Goal: Use online tool/utility: Utilize a website feature to perform a specific function

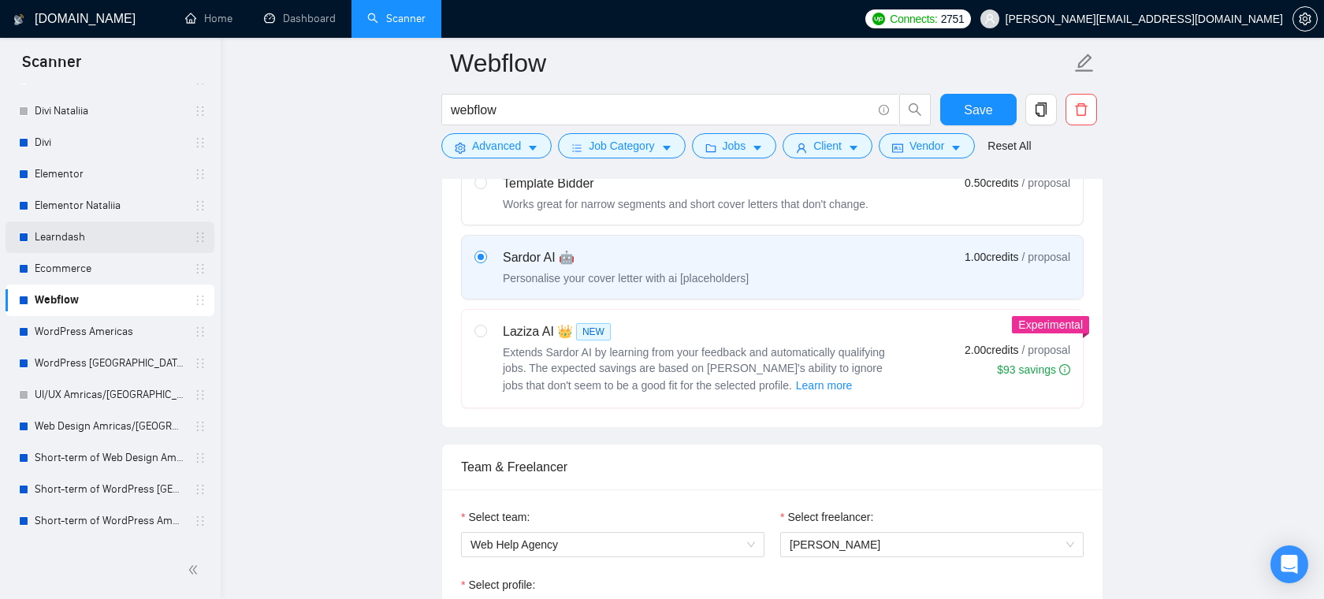
scroll to position [188, 0]
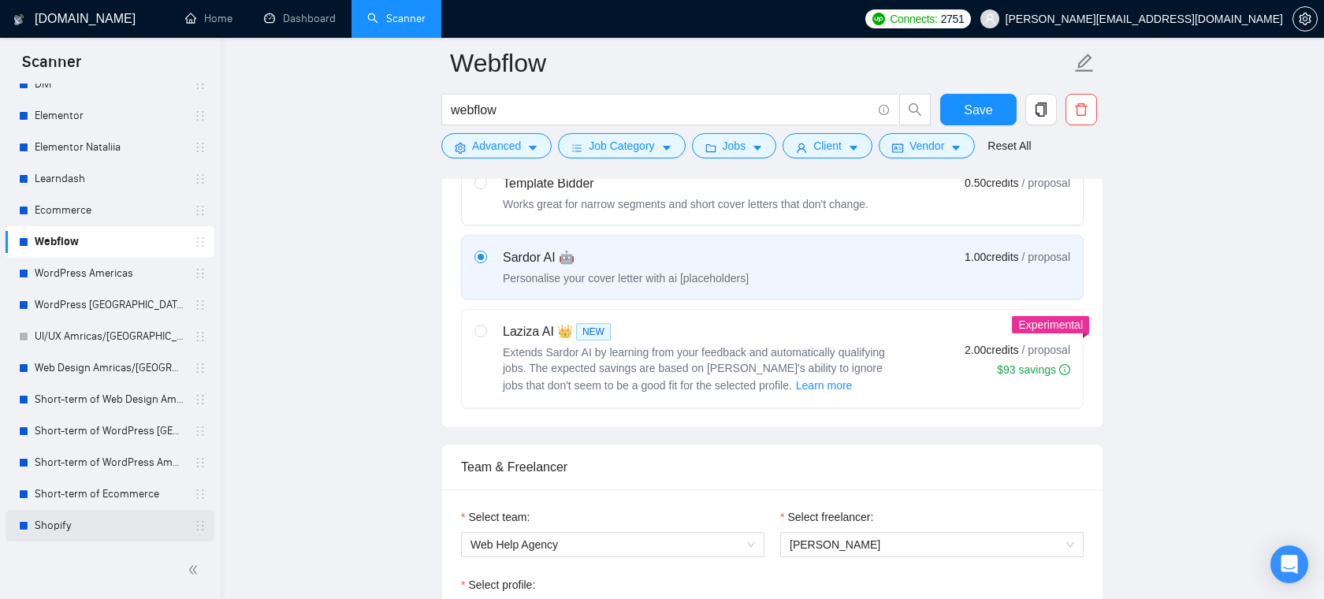
click at [81, 523] on link "Shopify" at bounding box center [110, 526] width 150 height 32
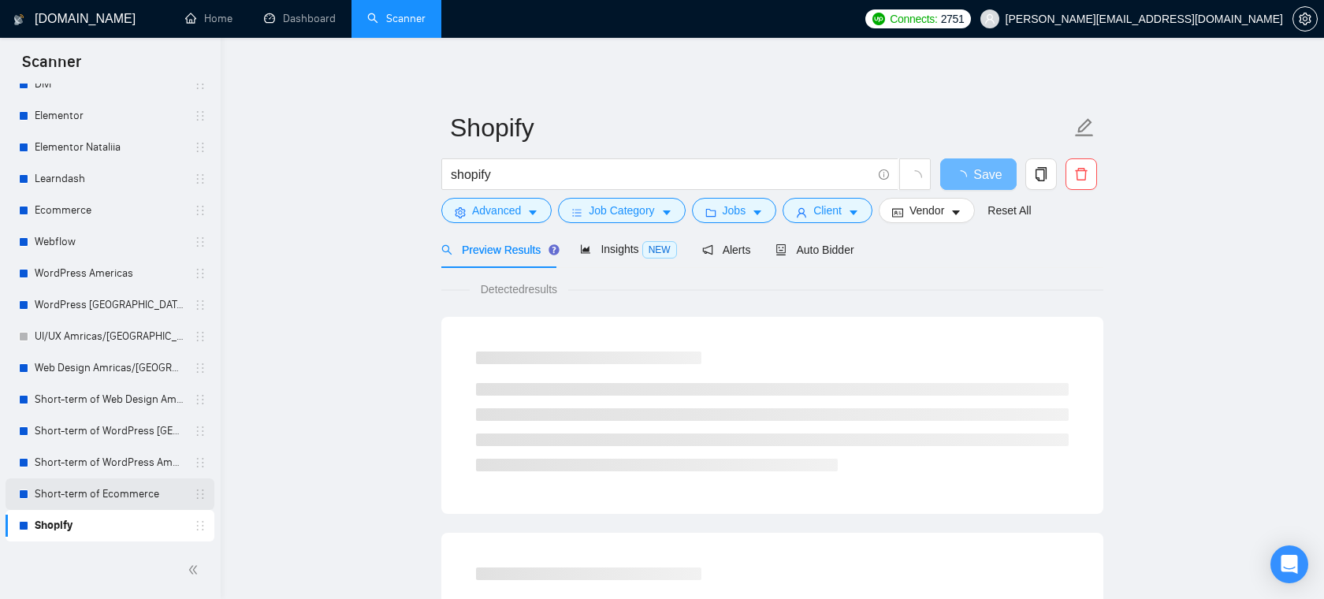
click at [105, 490] on link "Short-term of Ecommerce" at bounding box center [110, 494] width 150 height 32
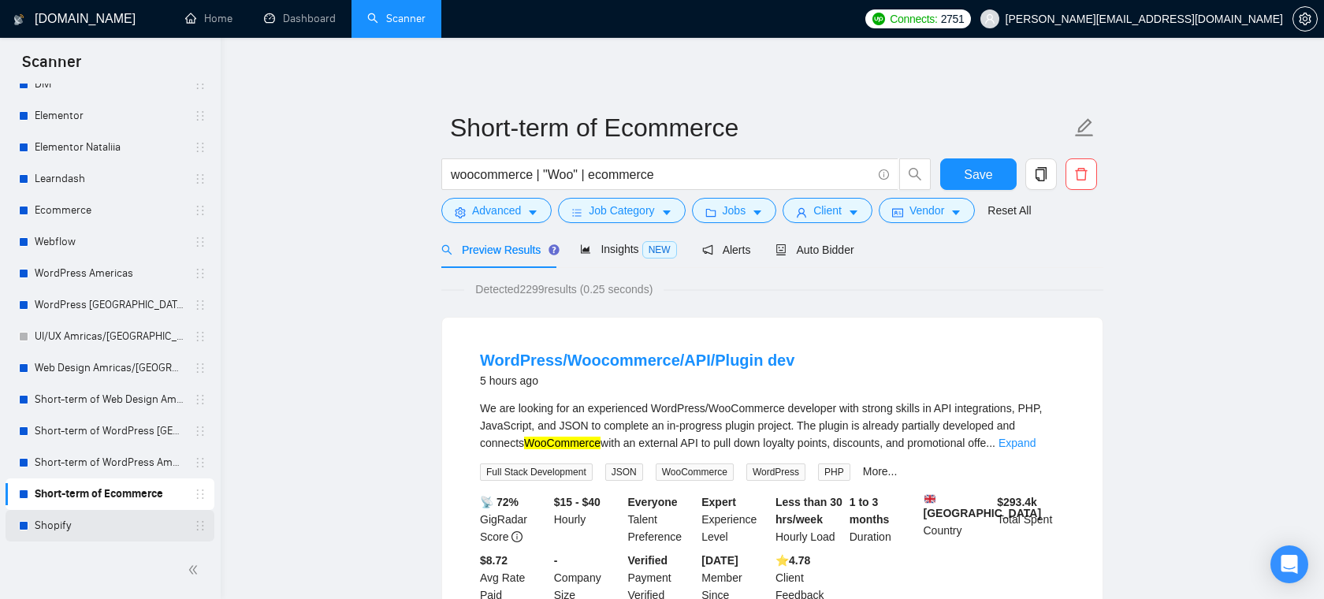
click at [55, 523] on link "Shopify" at bounding box center [110, 526] width 150 height 32
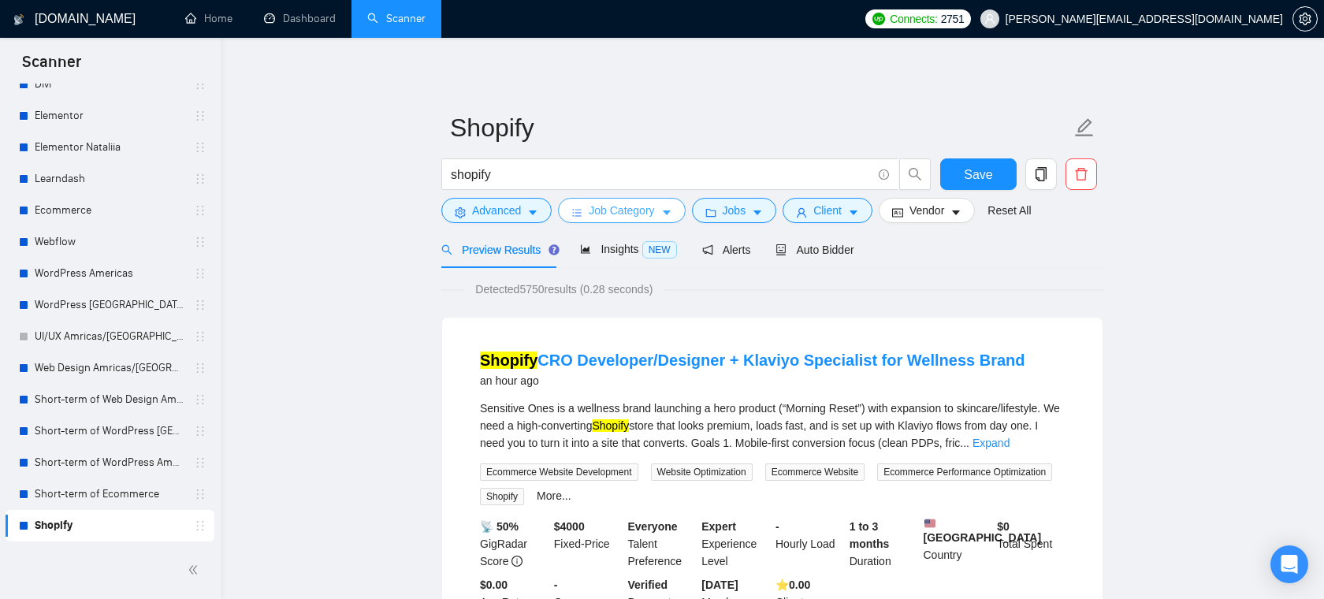
click at [617, 203] on span "Job Category" at bounding box center [621, 210] width 65 height 17
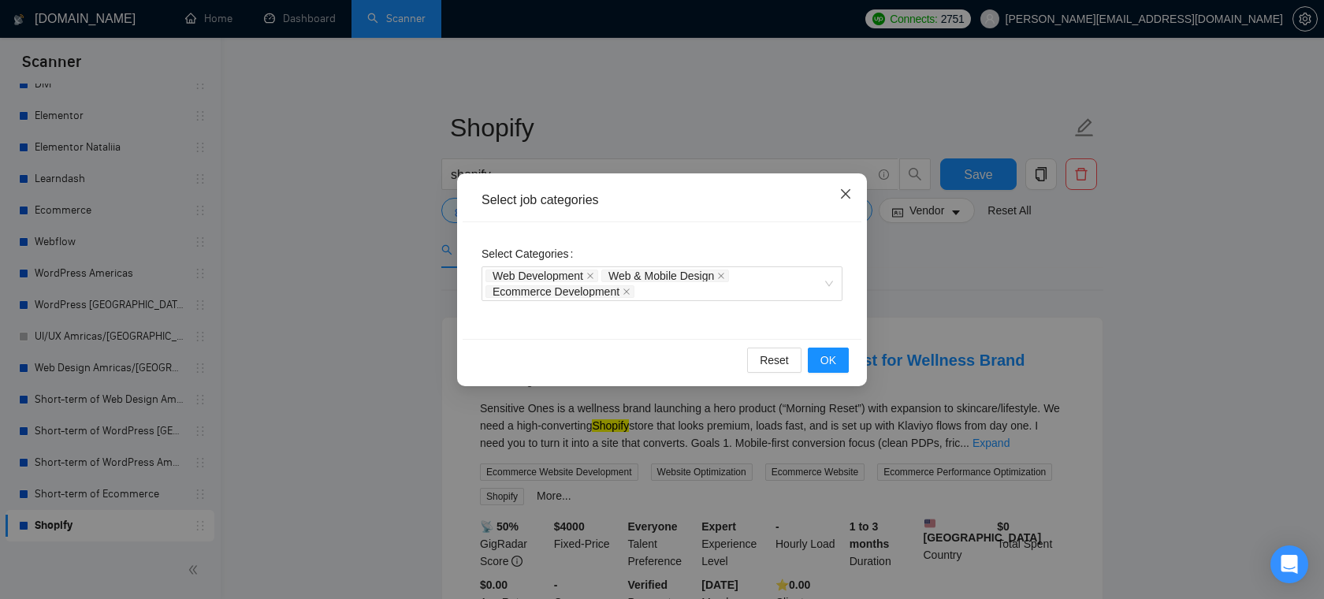
click at [852, 201] on span "Close" at bounding box center [845, 194] width 43 height 43
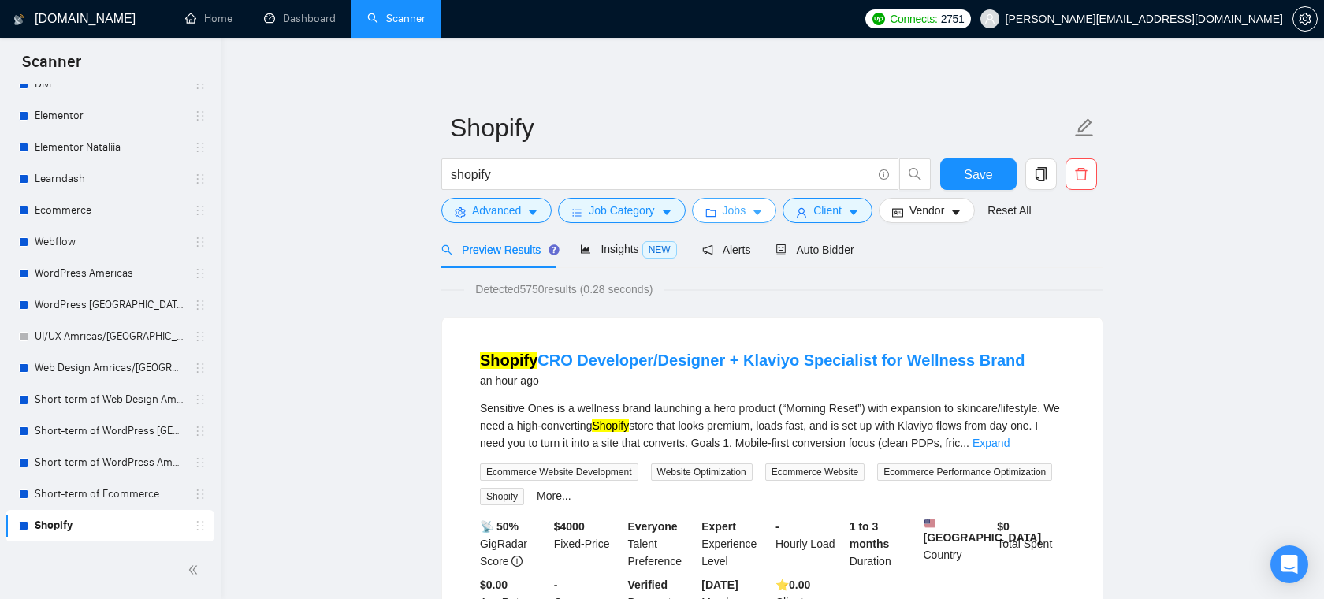
click at [723, 204] on button "Jobs" at bounding box center [734, 210] width 85 height 25
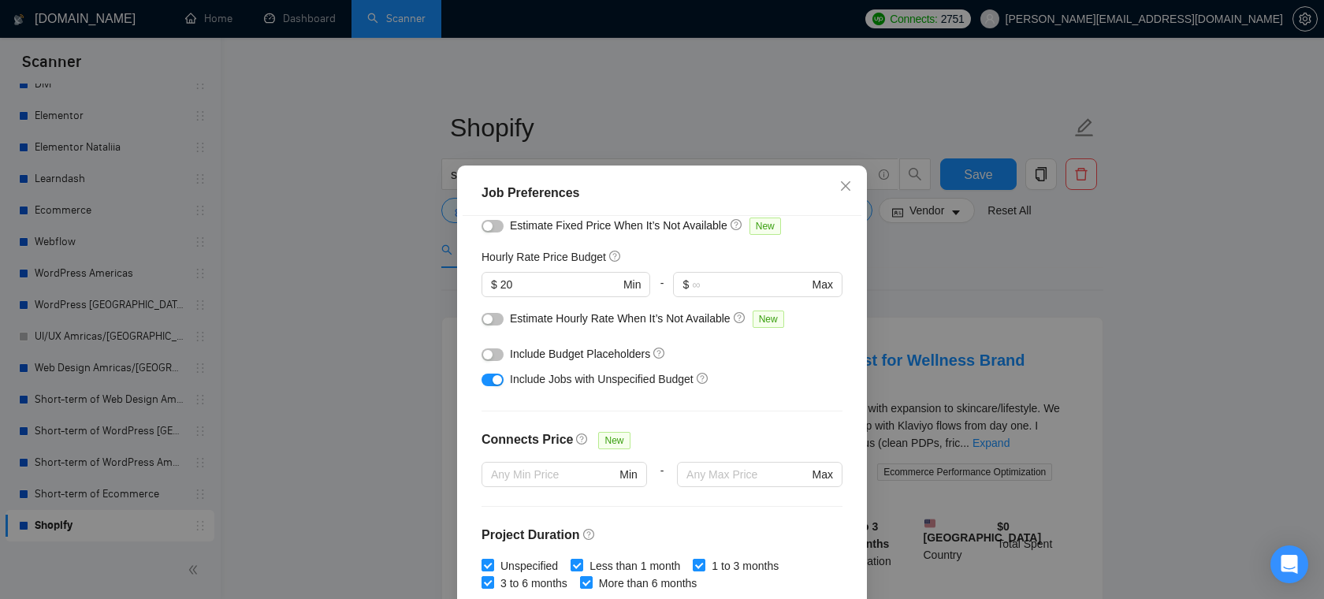
scroll to position [175, 0]
click at [838, 188] on span "Close" at bounding box center [845, 187] width 43 height 43
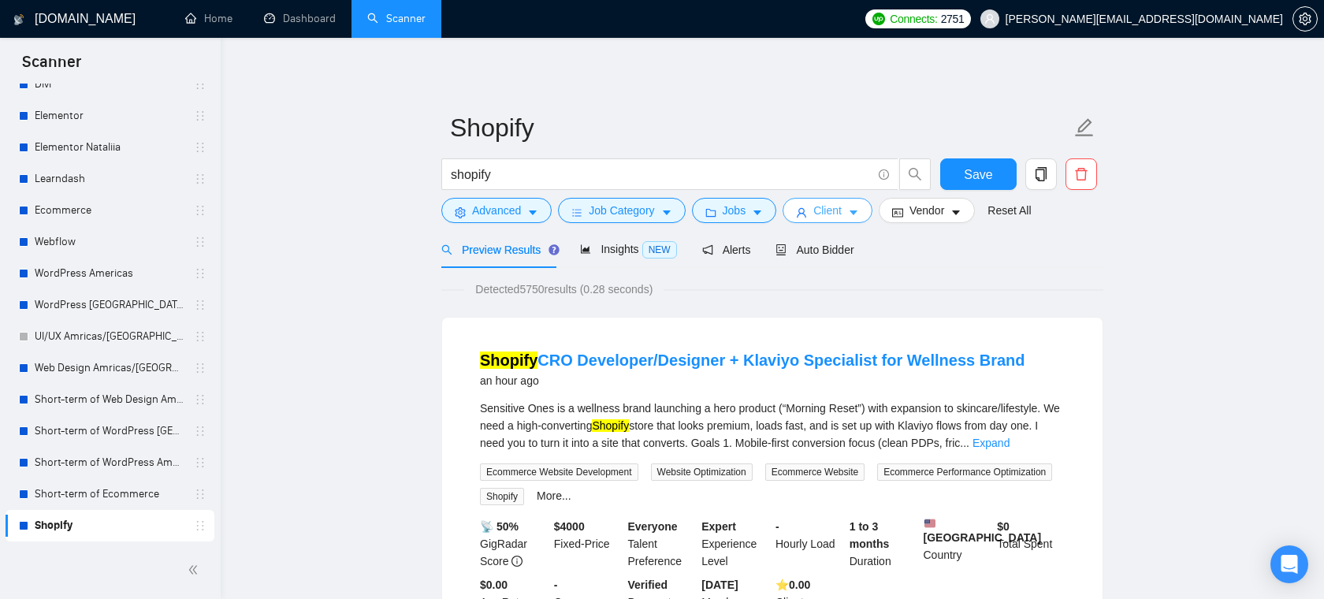
click at [840, 215] on span "Client" at bounding box center [827, 210] width 28 height 17
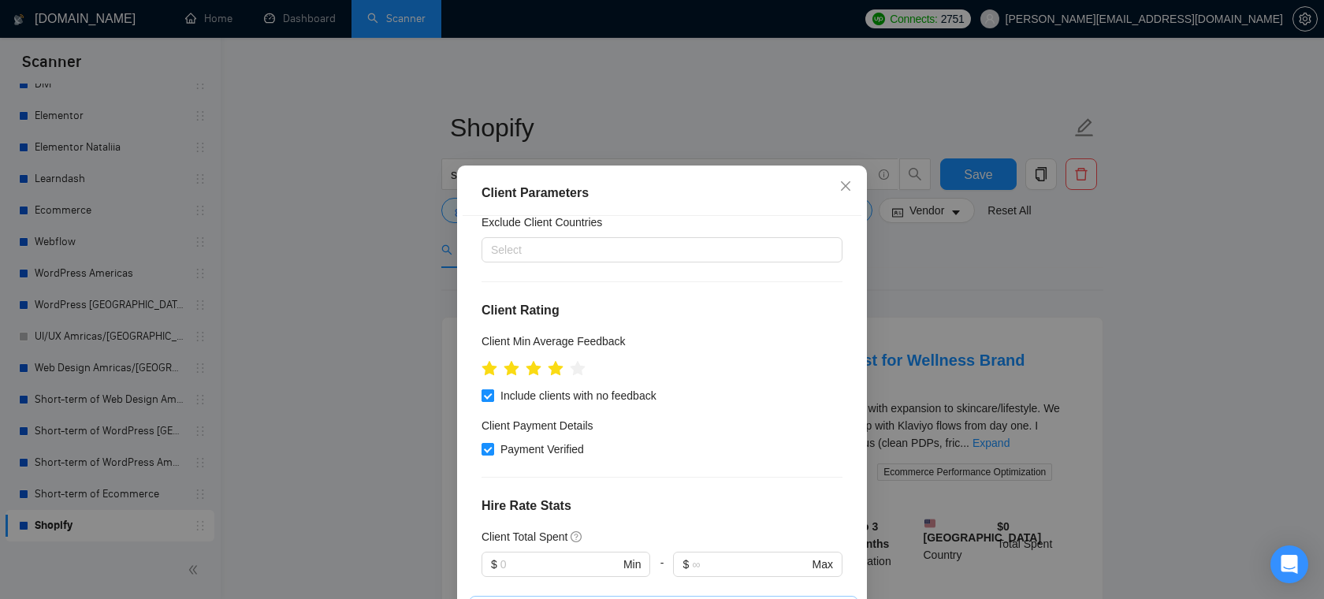
scroll to position [138, 0]
click at [850, 190] on icon "close" at bounding box center [845, 184] width 9 height 9
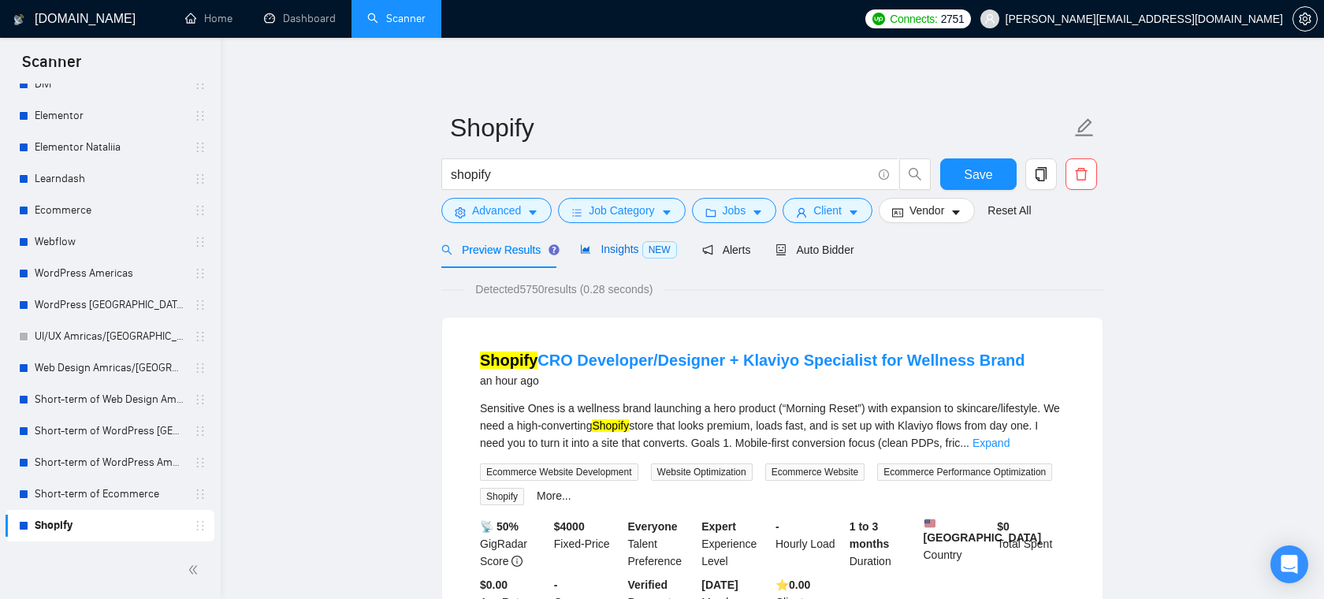
click at [639, 248] on span "Insights NEW" at bounding box center [628, 249] width 96 height 13
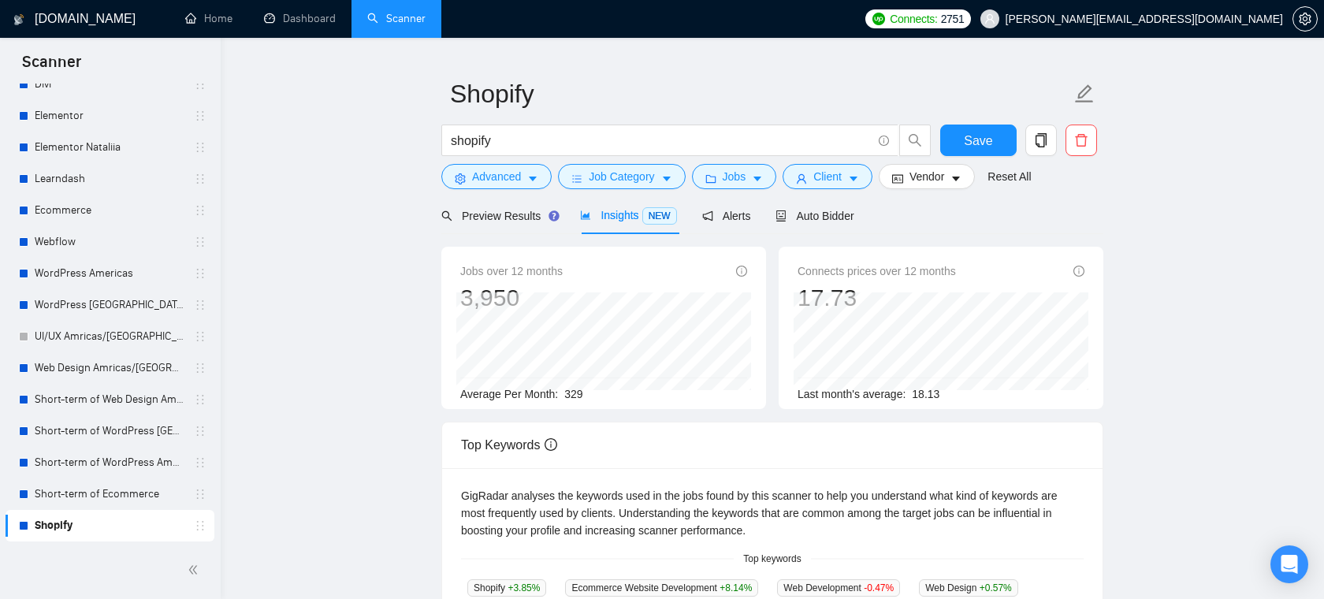
scroll to position [39, 0]
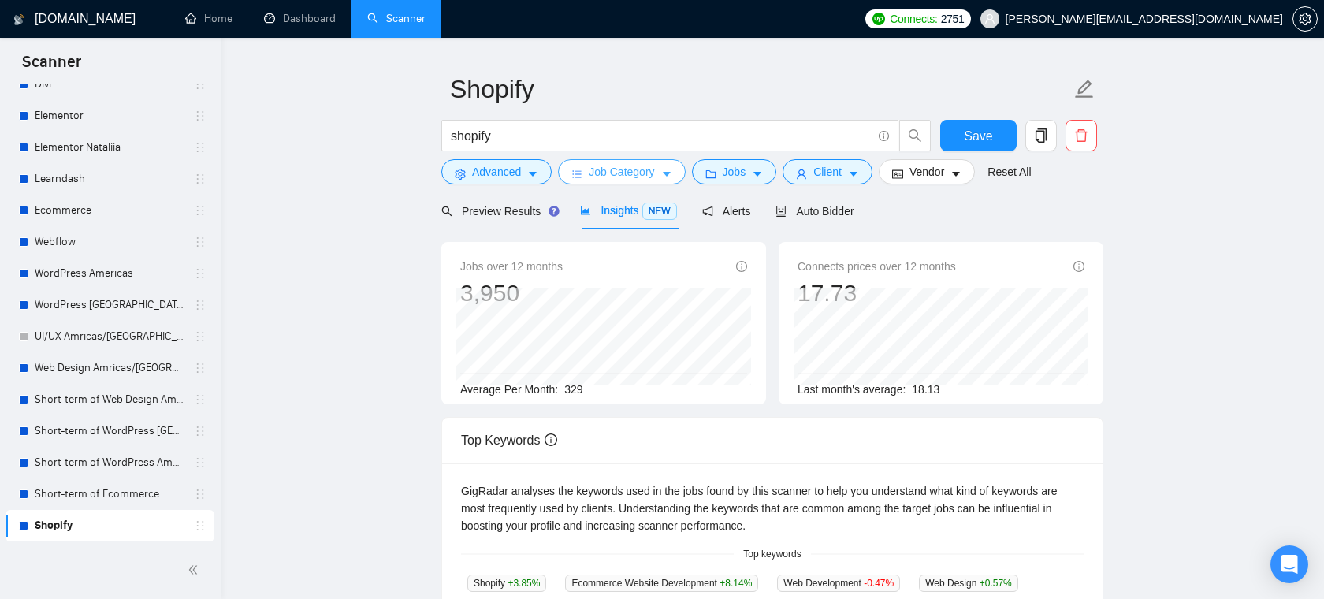
click at [660, 173] on button "Job Category" at bounding box center [621, 171] width 127 height 25
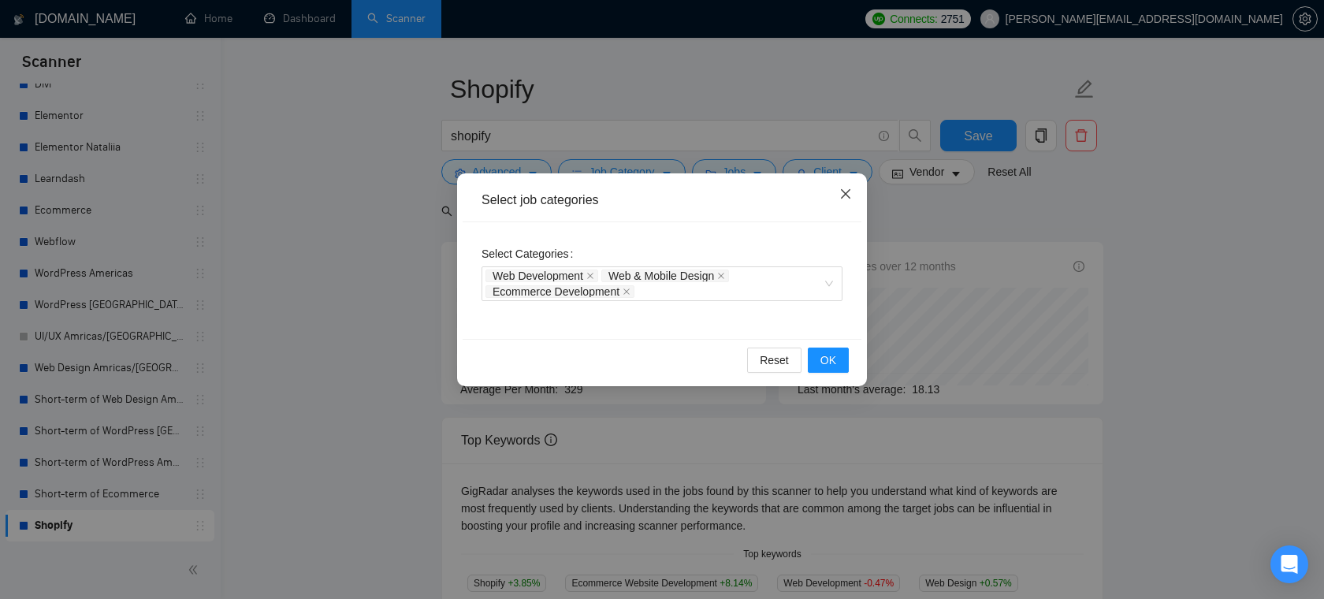
click at [847, 196] on icon "close" at bounding box center [845, 193] width 9 height 9
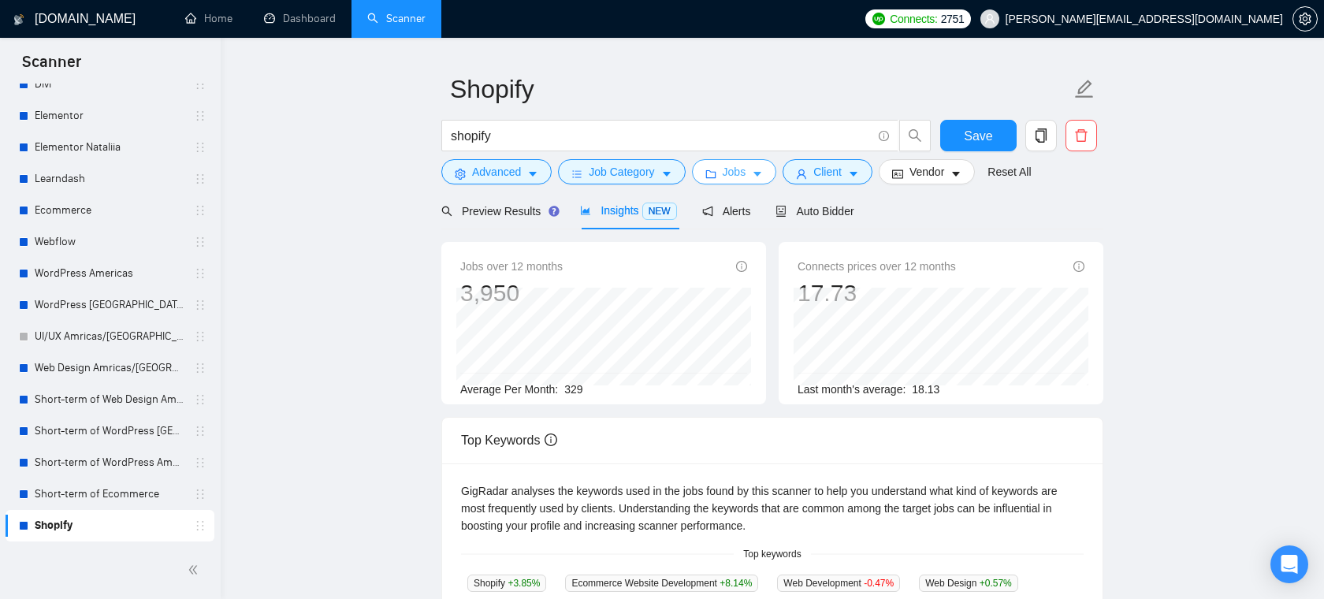
click at [763, 174] on icon "caret-down" at bounding box center [757, 174] width 11 height 11
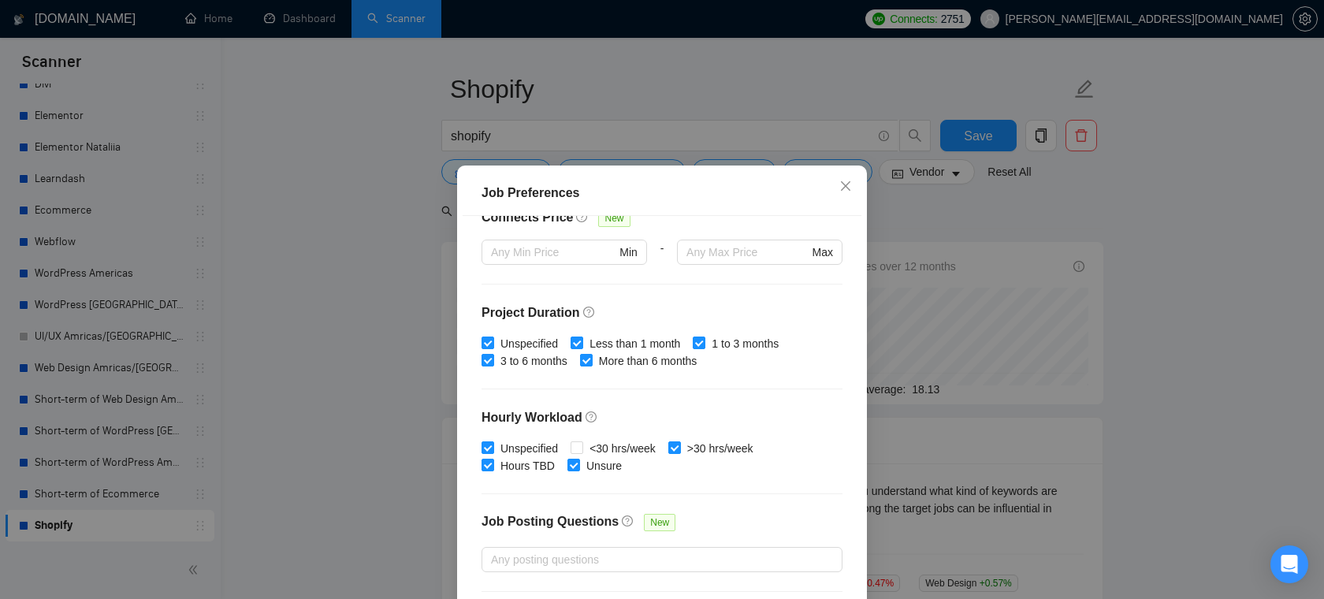
scroll to position [400, 0]
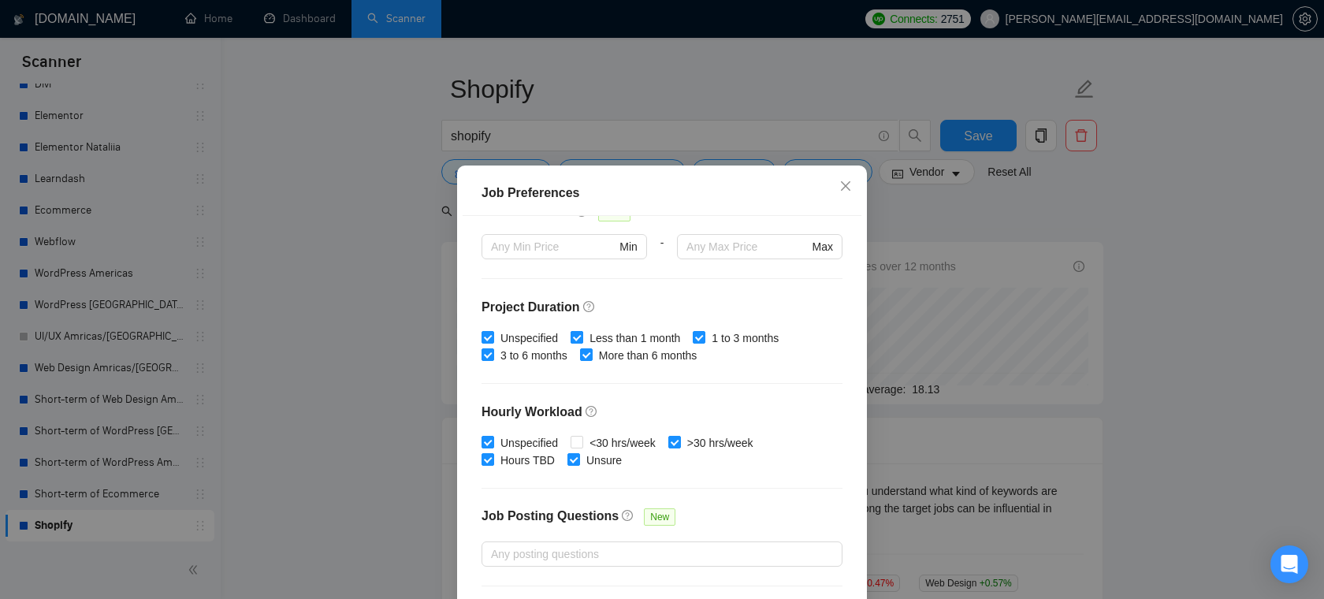
click at [605, 340] on span "Less than 1 month" at bounding box center [634, 337] width 103 height 17
click at [582, 340] on input "Less than 1 month" at bounding box center [576, 336] width 11 height 11
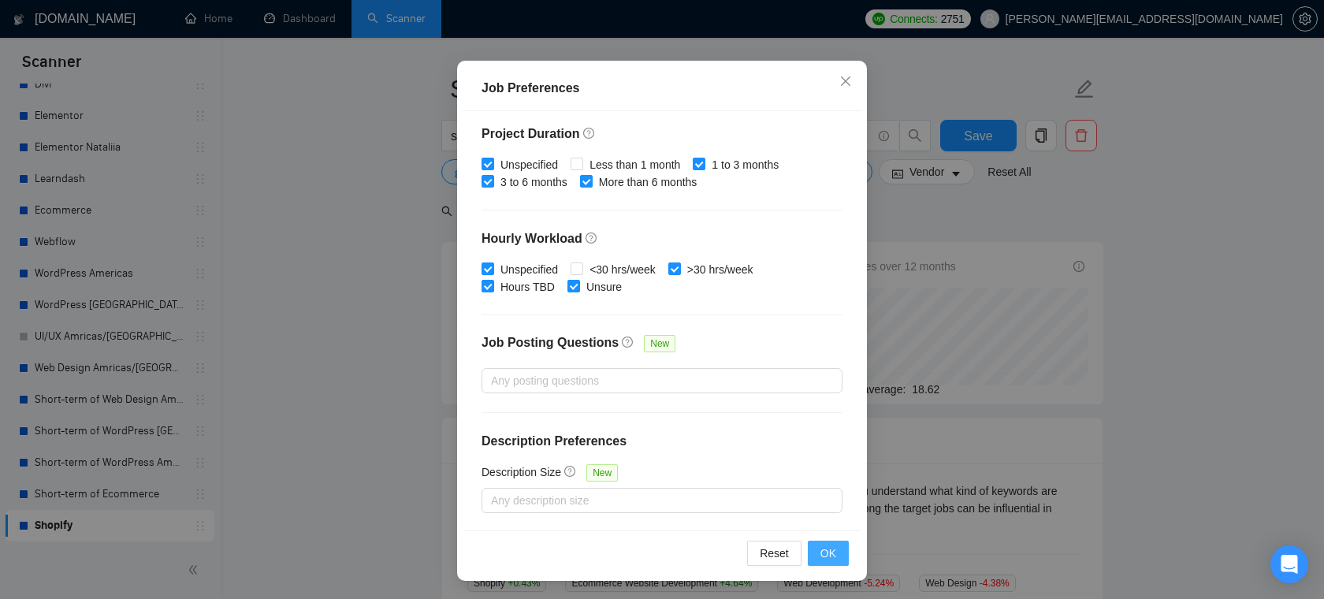
click at [833, 560] on span "OK" at bounding box center [828, 553] width 16 height 17
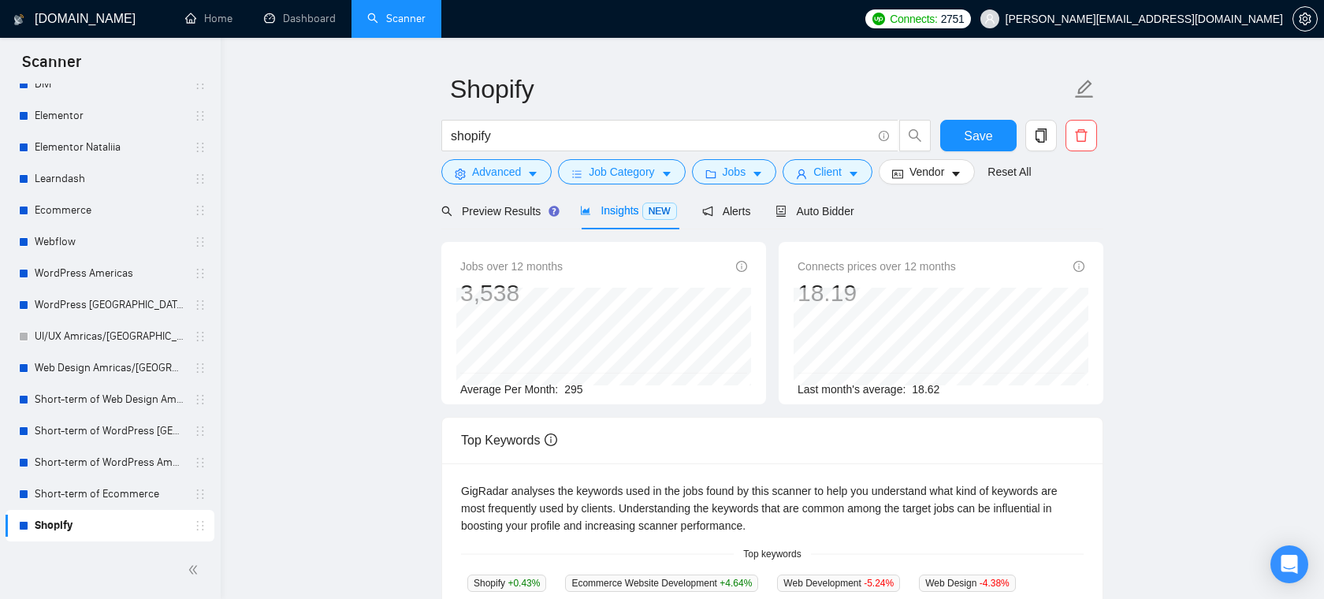
scroll to position [35, 0]
click at [814, 169] on button "Client" at bounding box center [828, 171] width 90 height 25
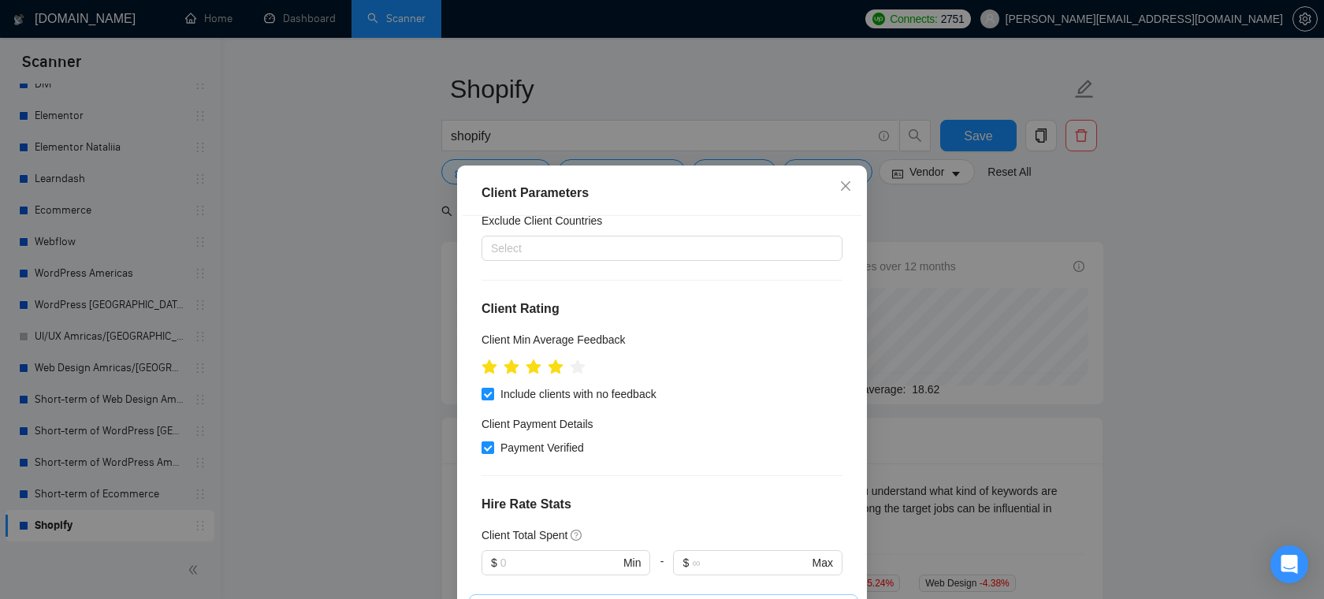
scroll to position [54, 0]
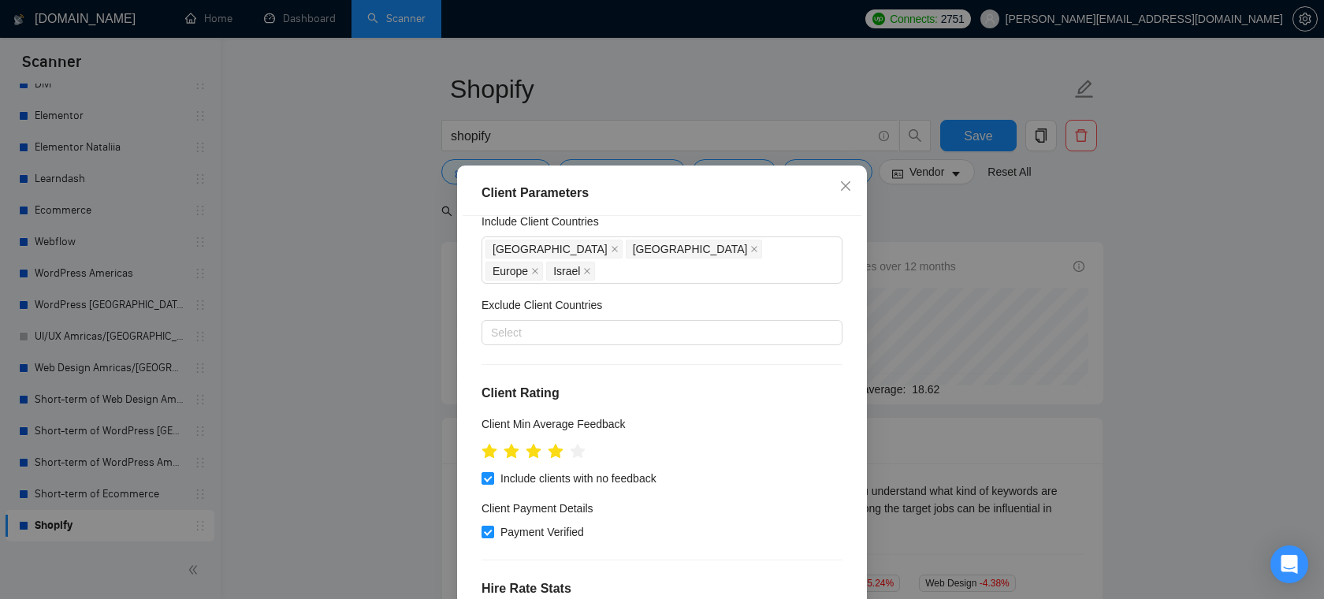
click at [982, 296] on div "Client Parameters Client Location Include Client Countries [GEOGRAPHIC_DATA] [G…" at bounding box center [662, 299] width 1324 height 599
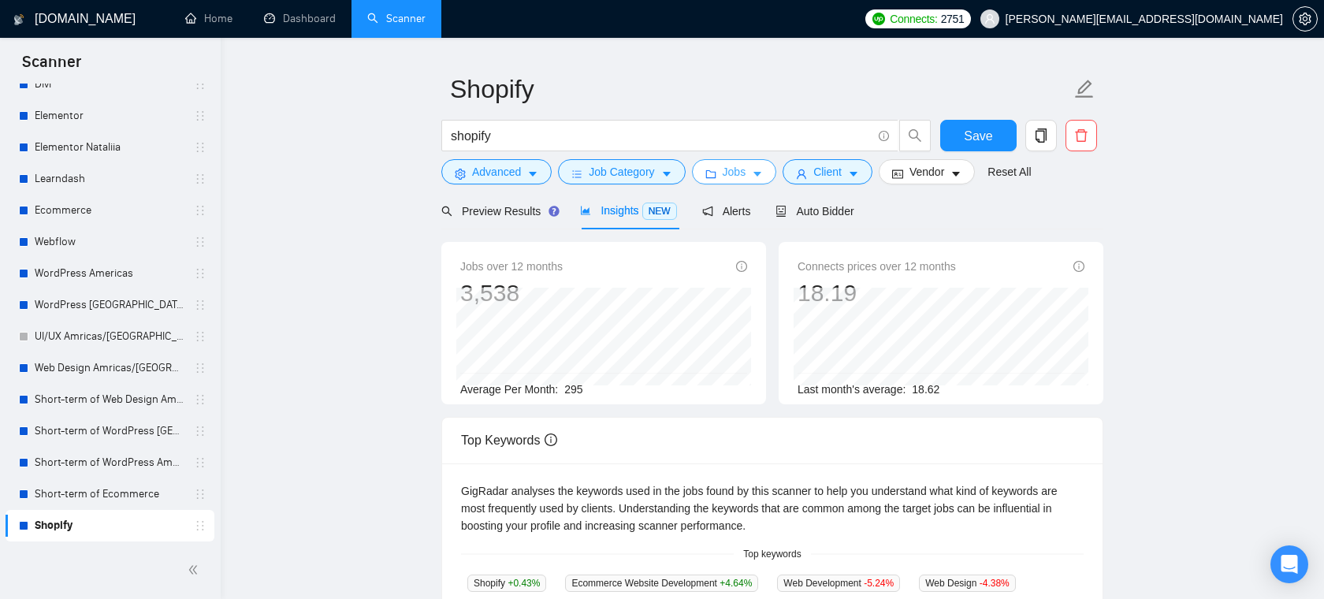
click at [753, 175] on button "Jobs" at bounding box center [734, 171] width 85 height 25
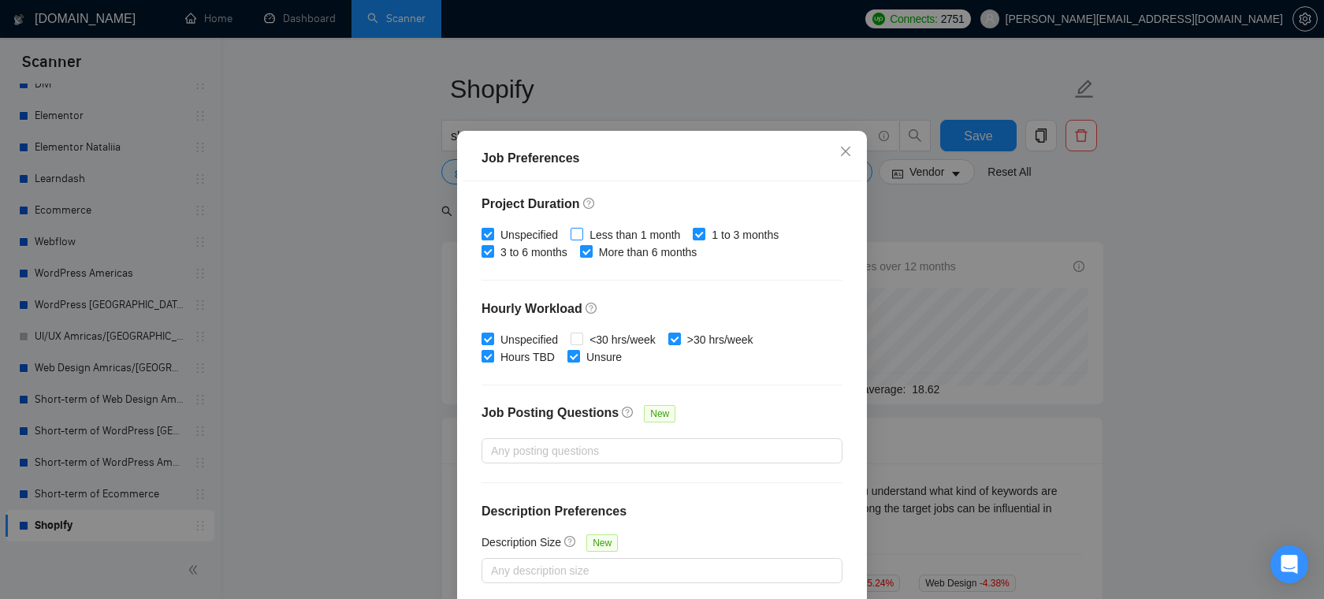
click at [643, 244] on span "Less than 1 month" at bounding box center [634, 234] width 103 height 17
click at [582, 239] on input "Less than 1 month" at bounding box center [576, 233] width 11 height 11
checkbox input "true"
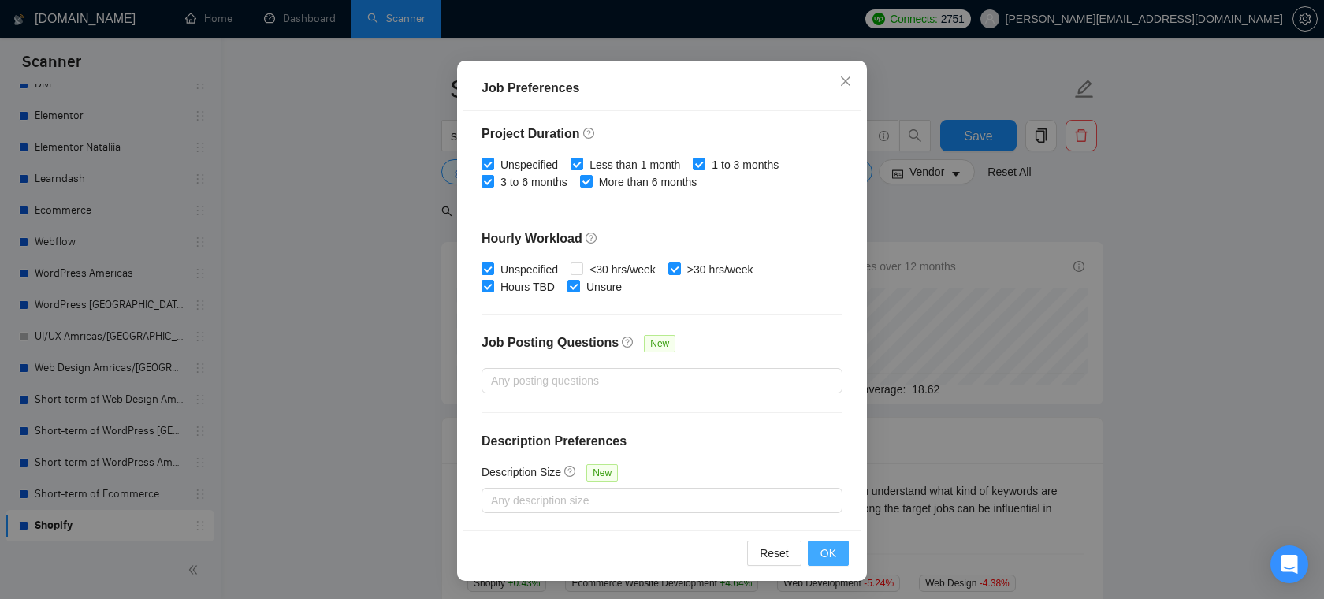
click at [828, 545] on span "OK" at bounding box center [828, 553] width 16 height 17
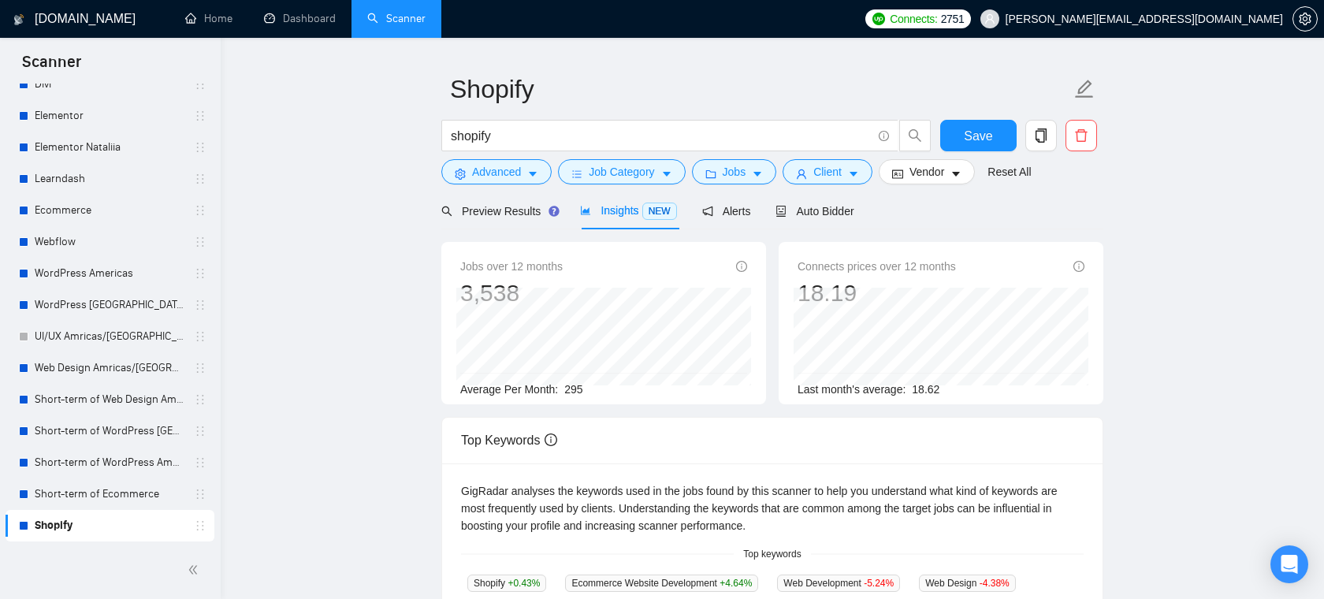
scroll to position [35, 0]
click at [556, 135] on input "shopify" at bounding box center [661, 136] width 421 height 20
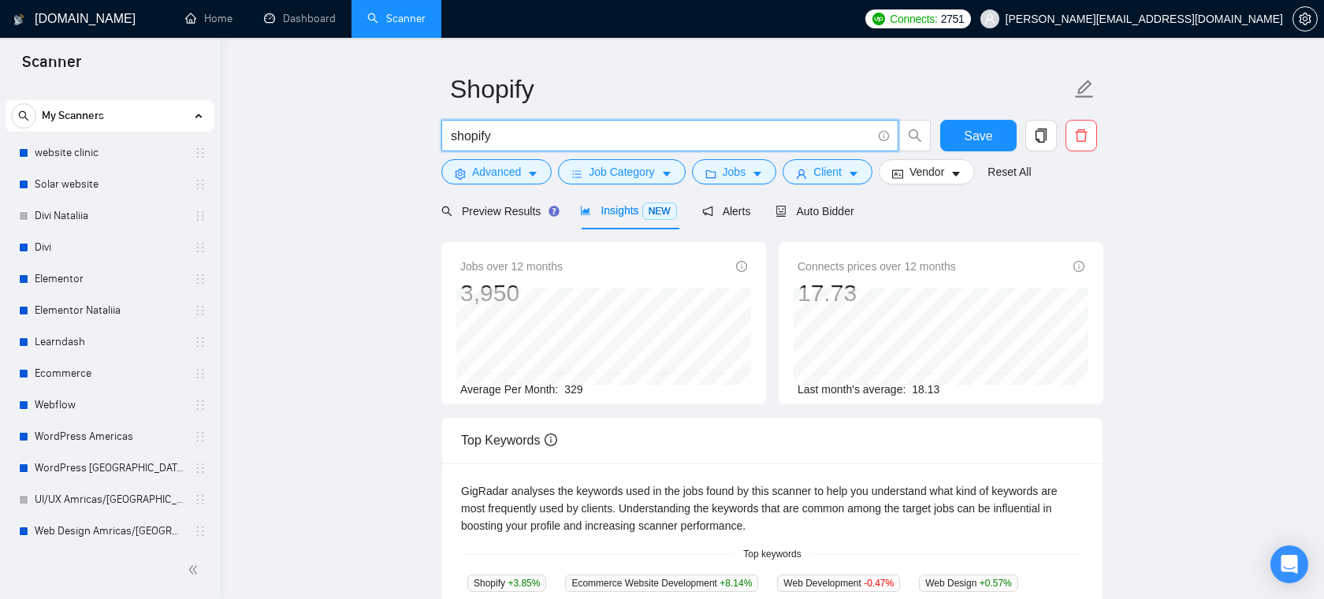
scroll to position [7, 0]
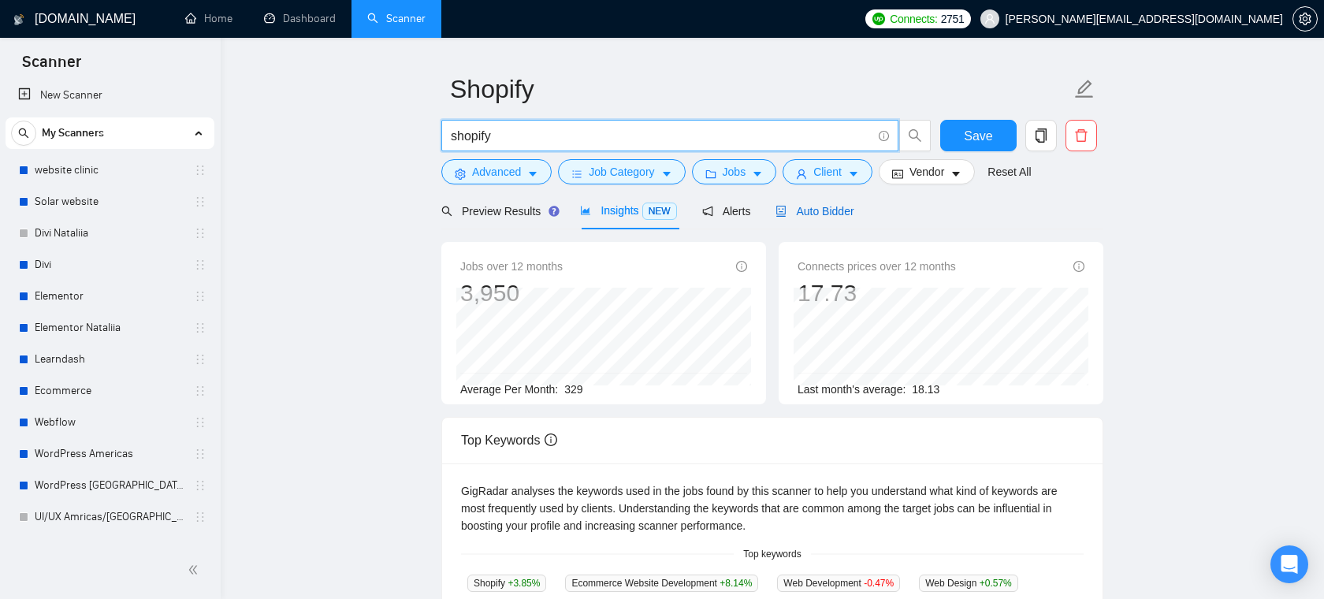
click at [828, 203] on div "Auto Bidder" at bounding box center [815, 211] width 78 height 17
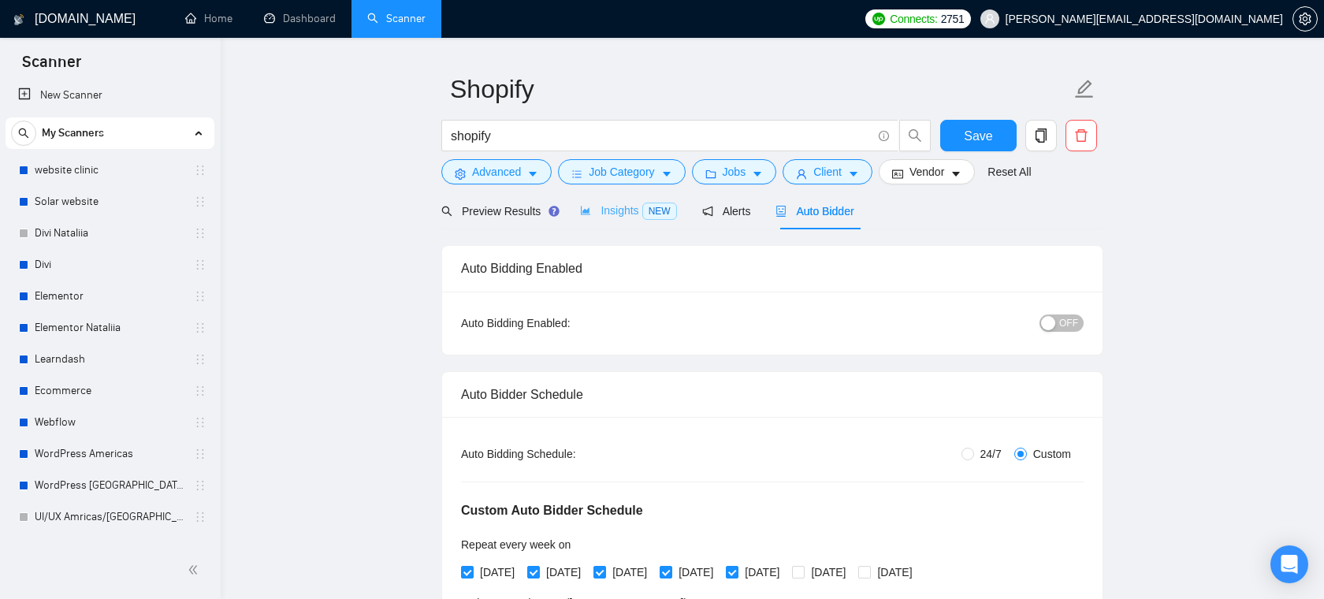
click at [623, 221] on div "Insights NEW" at bounding box center [628, 210] width 96 height 37
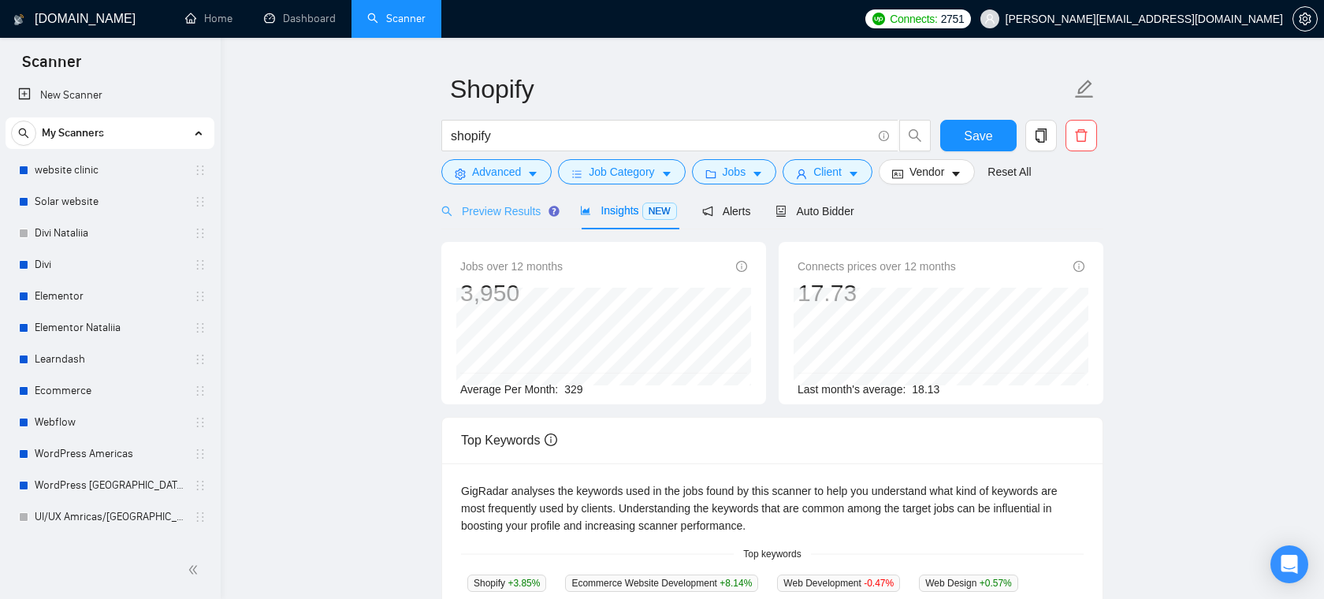
click at [518, 199] on div "Preview Results" at bounding box center [497, 210] width 113 height 37
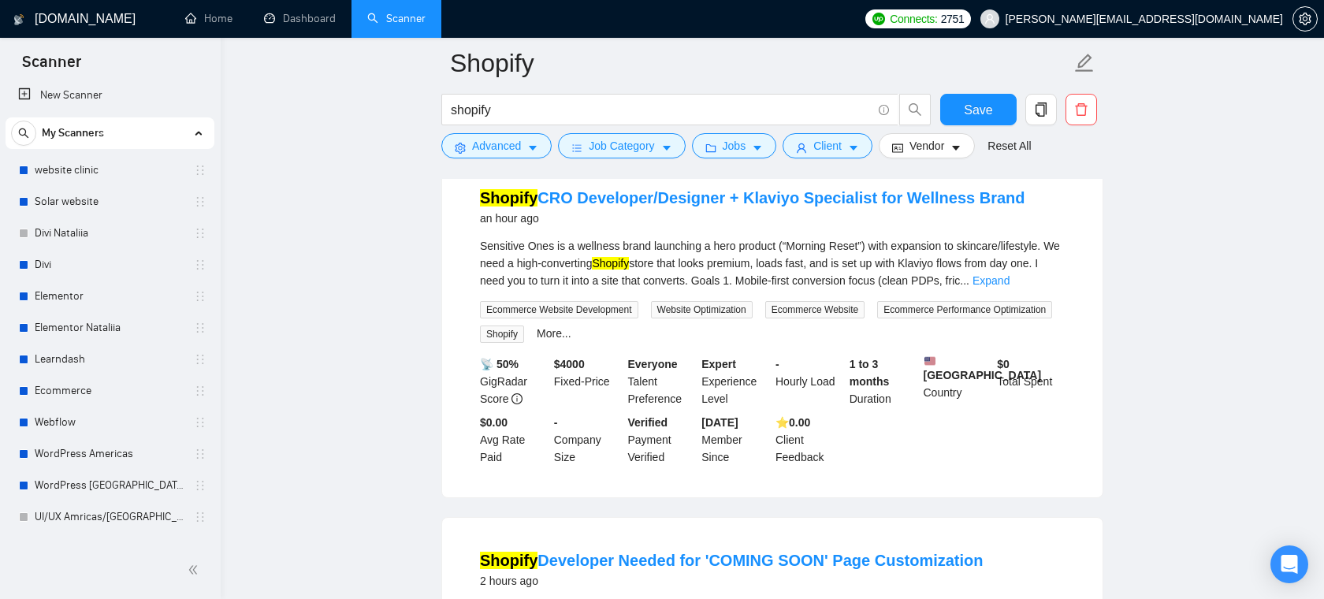
scroll to position [178, 0]
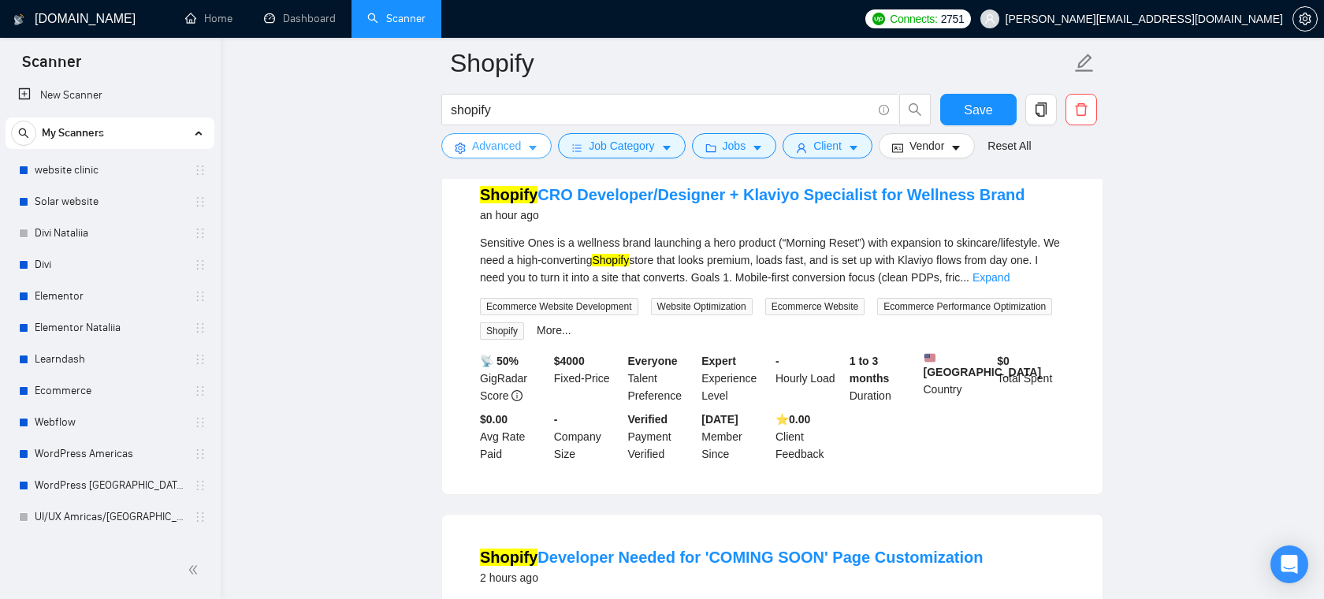
click at [508, 154] on span "Advanced" at bounding box center [496, 145] width 49 height 17
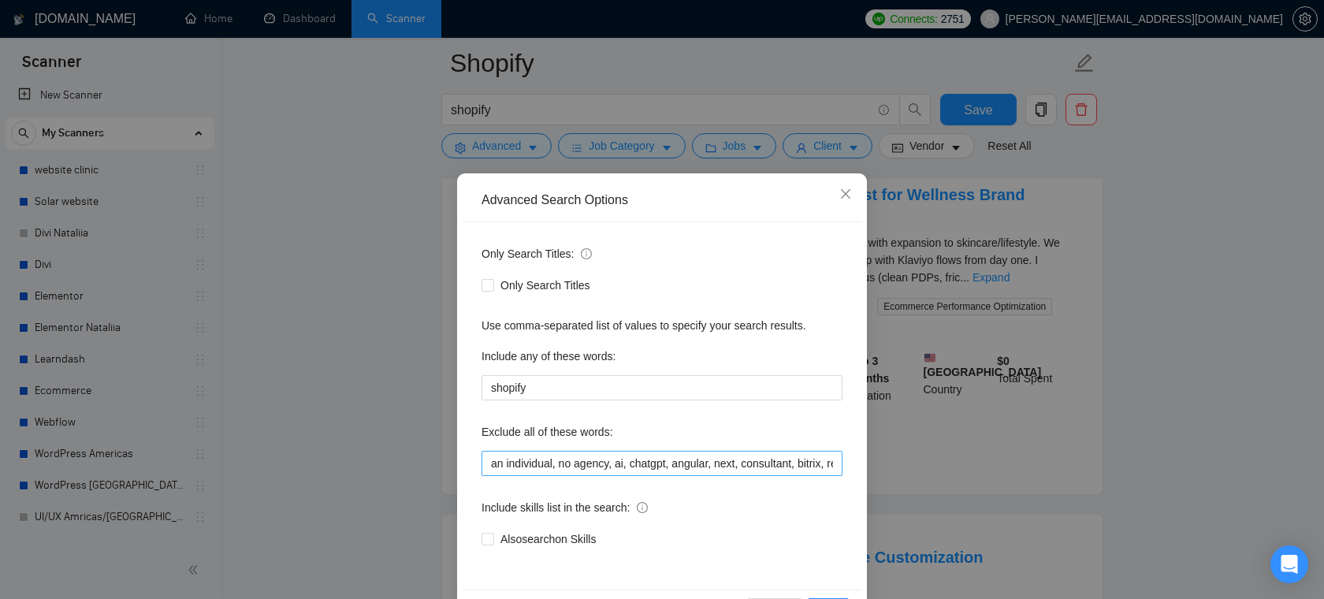
scroll to position [36, 0]
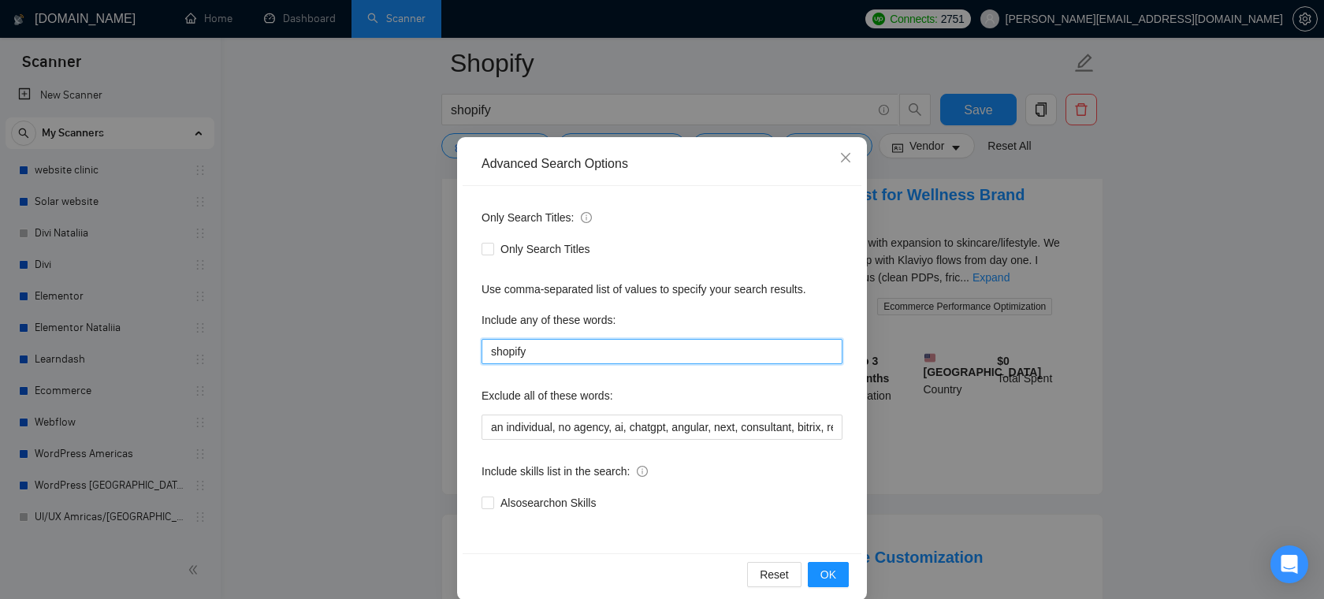
click at [567, 349] on input "shopify" at bounding box center [662, 351] width 361 height 25
click at [544, 344] on input "shopify" at bounding box center [662, 351] width 361 height 25
click at [534, 351] on input "shopify" at bounding box center [662, 351] width 361 height 25
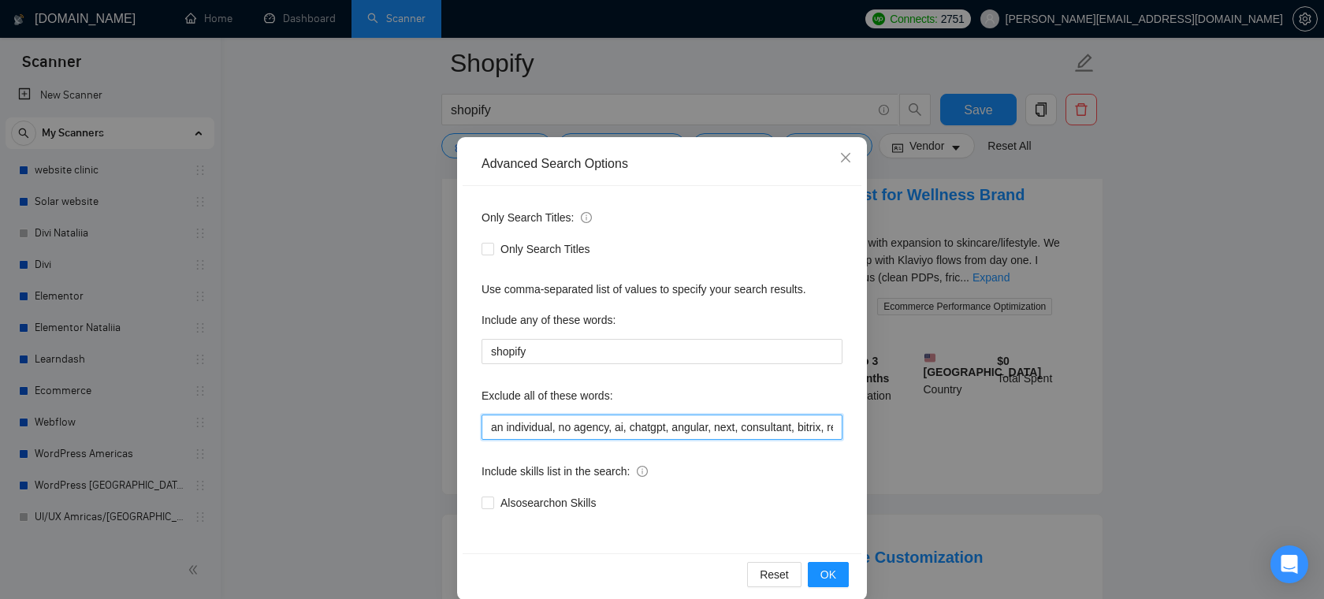
click at [525, 435] on input "an individual, no agency, ai, chatgpt, angular, next, consultant, bitrix, react…" at bounding box center [662, 427] width 361 height 25
drag, startPoint x: 682, startPoint y: 427, endPoint x: 830, endPoint y: 420, distance: 148.3
click at [830, 420] on input "an individual, no agency, ai, chatgpt, angular, next, consultant, bitrix, react…" at bounding box center [662, 427] width 361 height 25
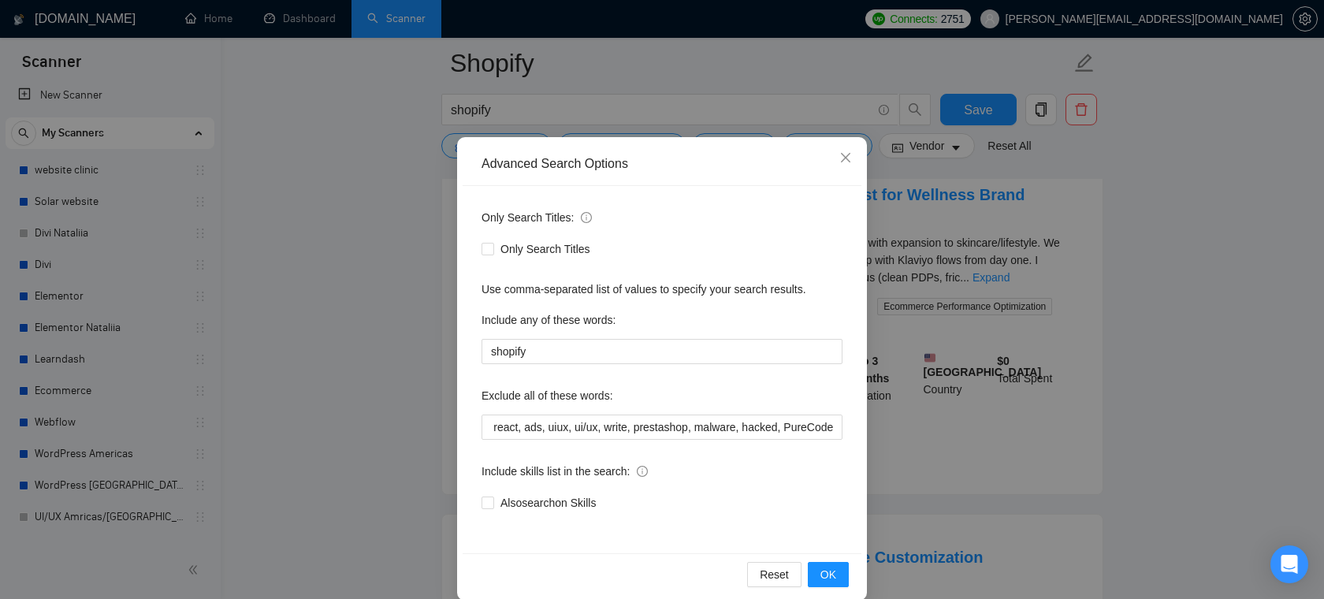
click at [705, 404] on div "Exclude all of these words:" at bounding box center [662, 399] width 361 height 32
click at [821, 565] on button "OK" at bounding box center [828, 574] width 41 height 25
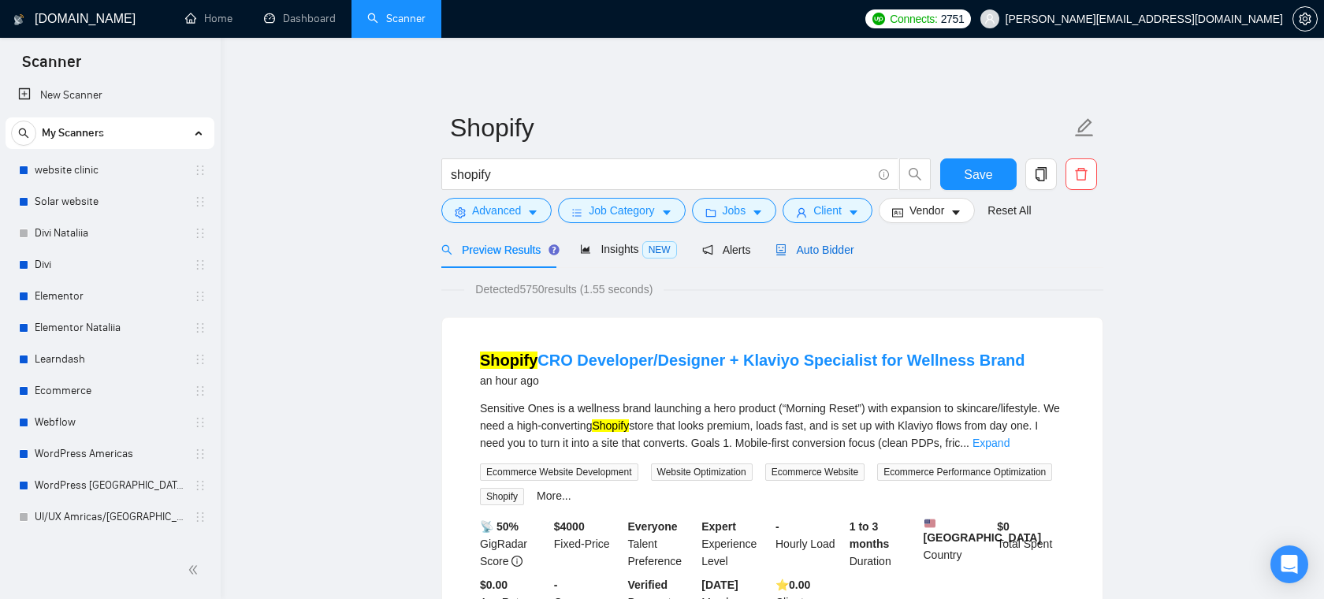
click at [847, 246] on span "Auto Bidder" at bounding box center [815, 250] width 78 height 13
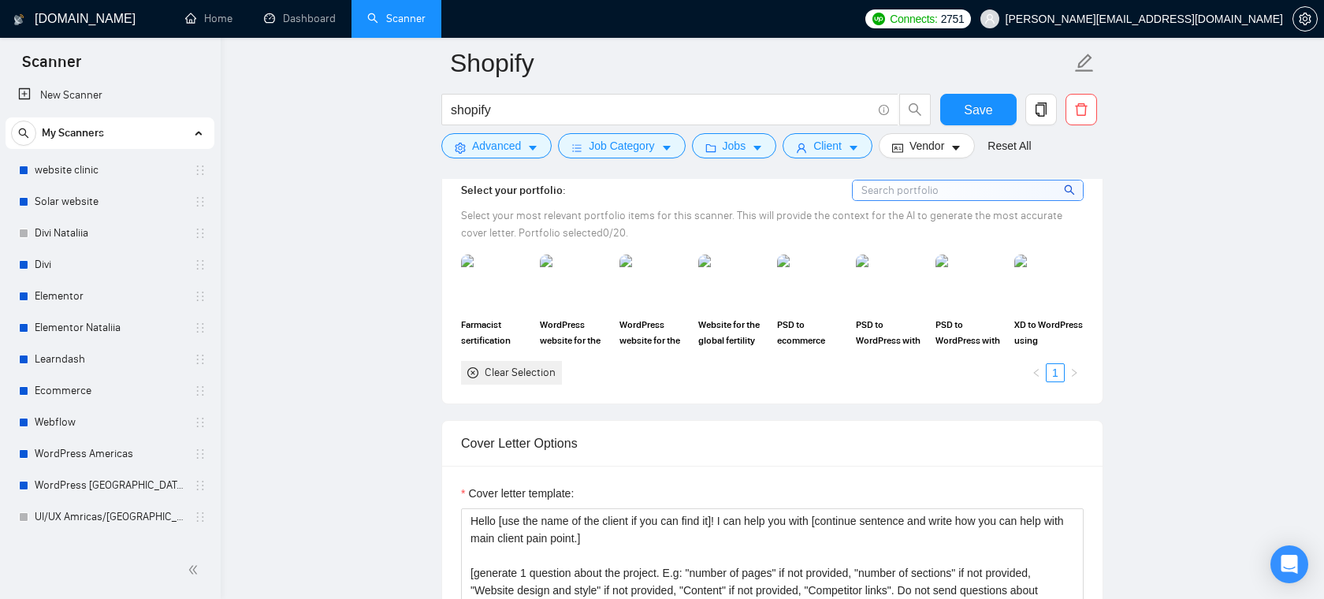
scroll to position [1662, 0]
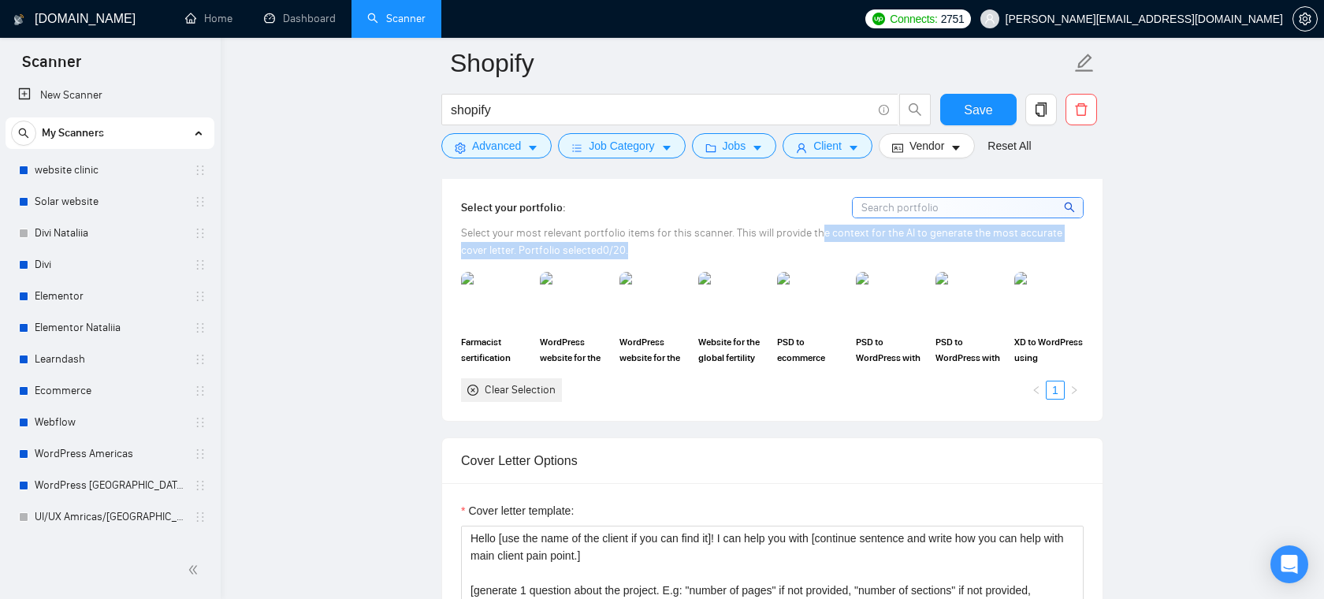
drag, startPoint x: 818, startPoint y: 253, endPoint x: 932, endPoint y: 259, distance: 114.5
click at [932, 259] on div "Select your most relevant portfolio items for this scanner. This will provide t…" at bounding box center [772, 242] width 623 height 35
click at [809, 259] on div "Select your most relevant portfolio items for this scanner. This will provide t…" at bounding box center [772, 242] width 623 height 35
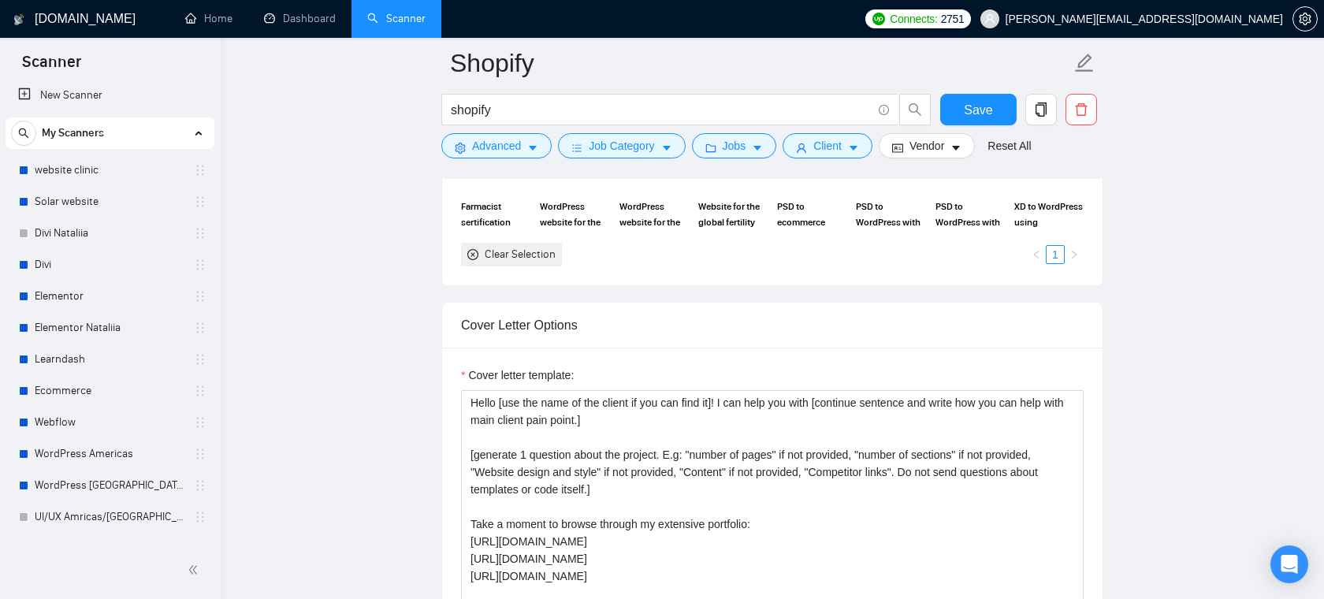
scroll to position [1824, 0]
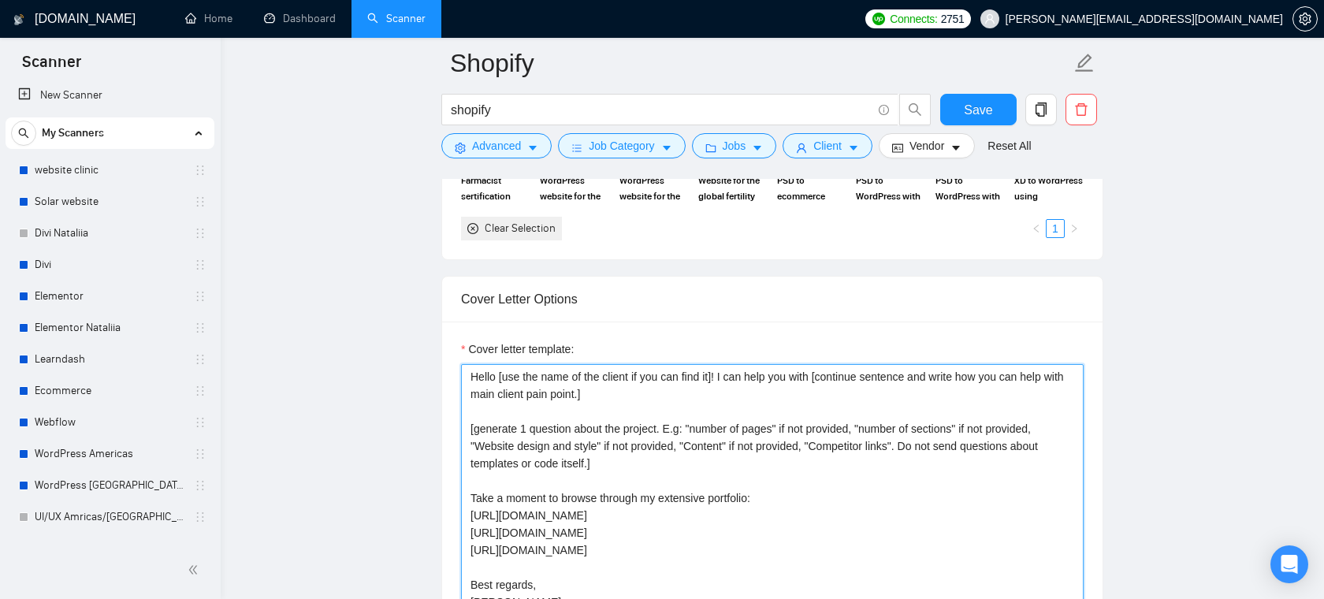
click at [666, 489] on textarea "Hello [use the name of the client if you can find it]! I can help you with [con…" at bounding box center [772, 541] width 623 height 355
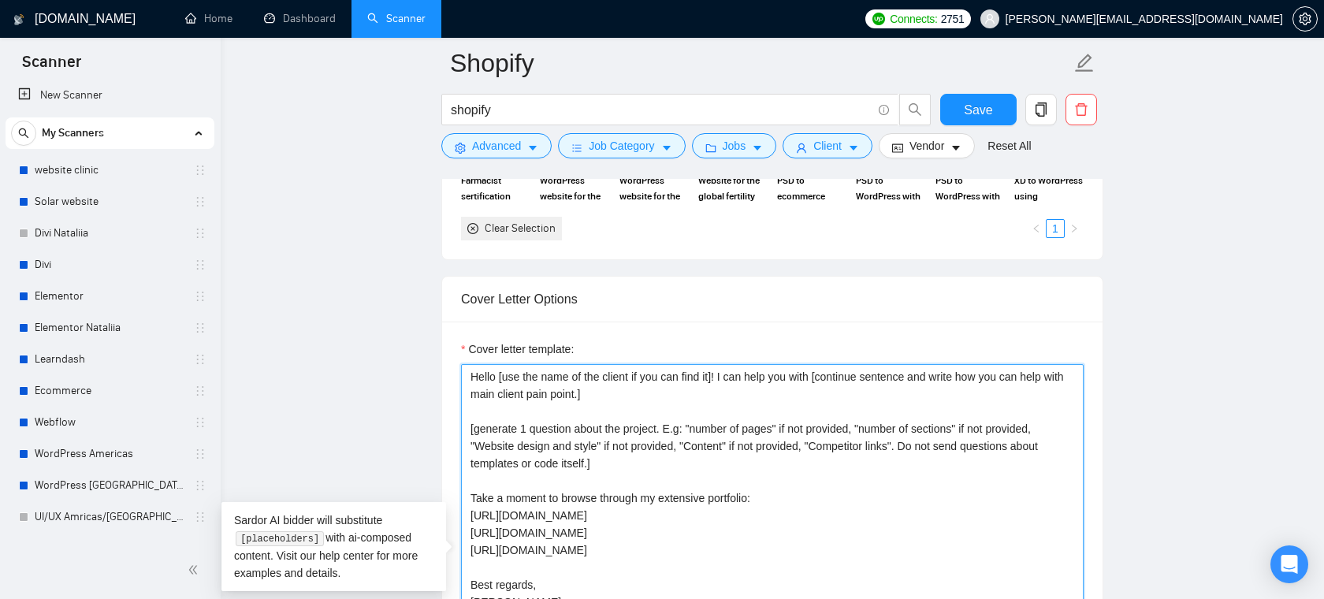
click at [666, 489] on textarea "Hello [use the name of the client if you can find it]! I can help you with [con…" at bounding box center [772, 541] width 623 height 355
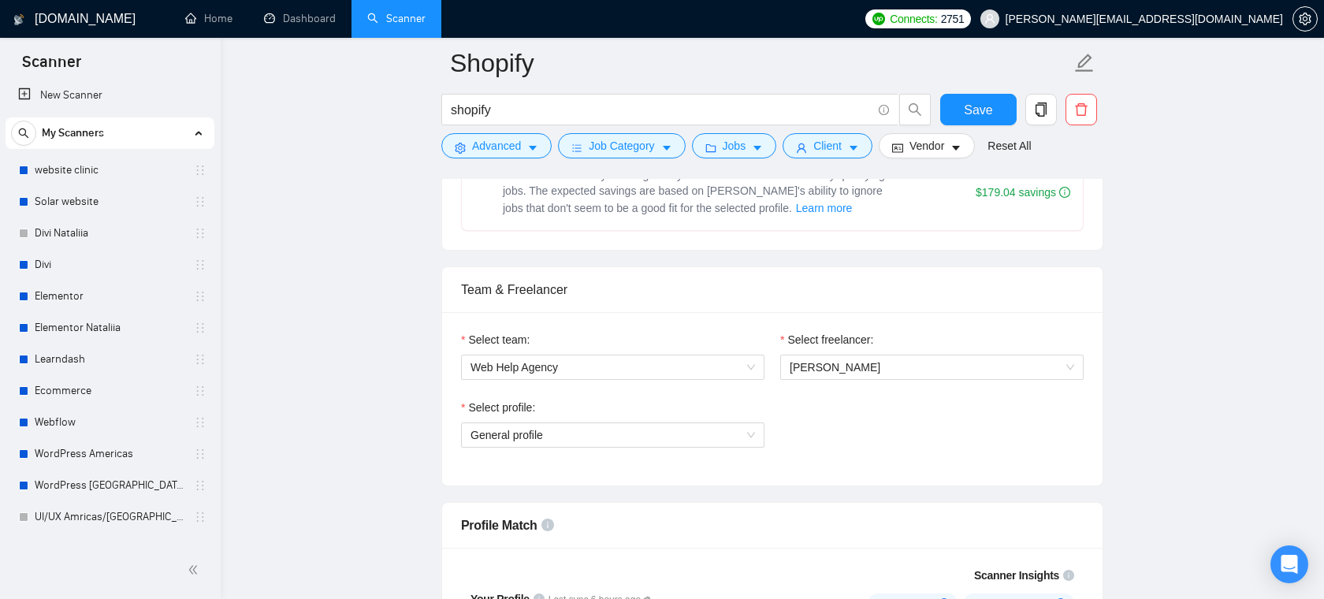
scroll to position [988, 0]
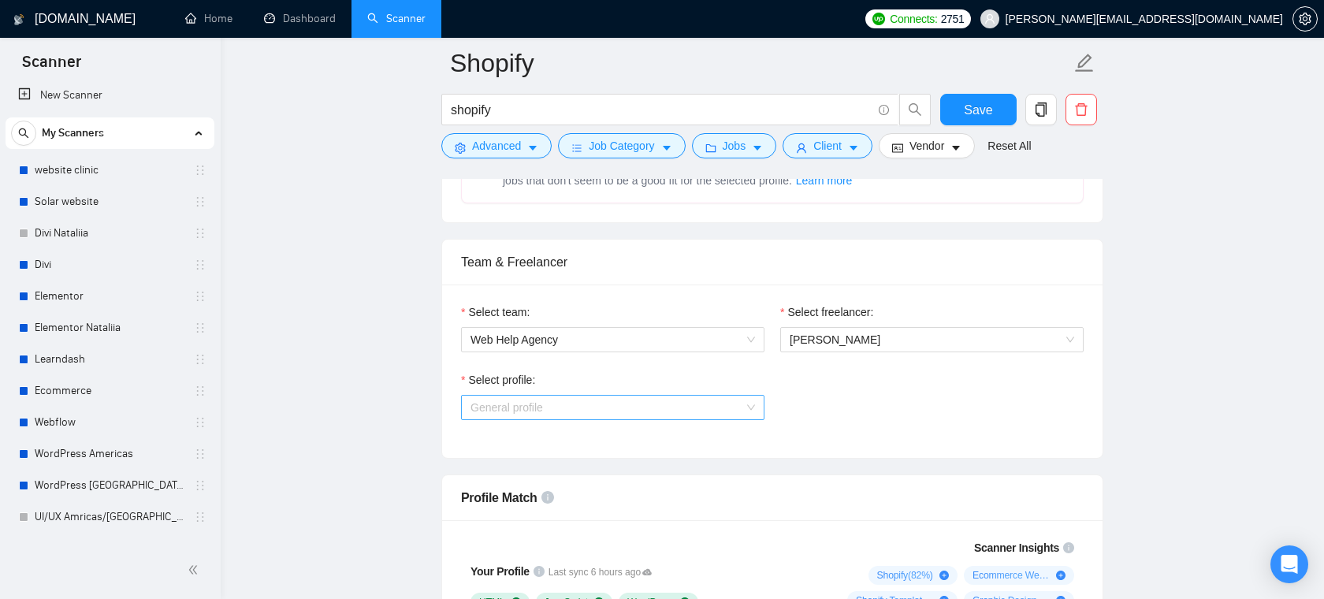
click at [650, 419] on span "General profile" at bounding box center [613, 408] width 285 height 24
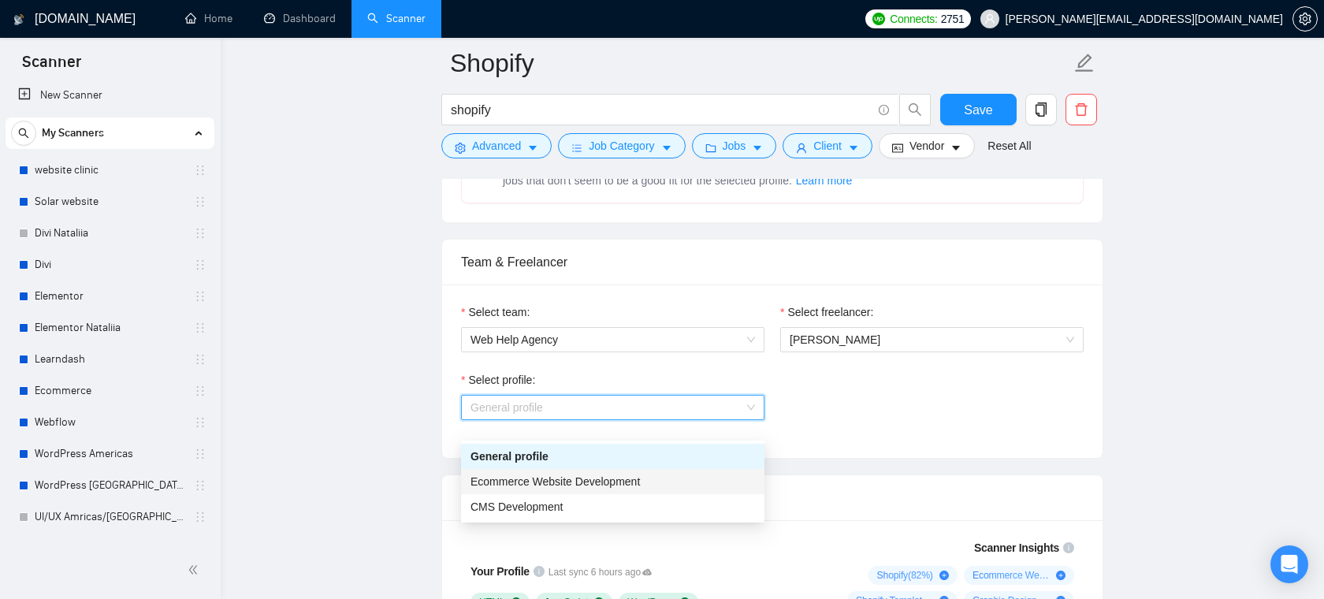
click at [934, 418] on div "Select profile: General profile" at bounding box center [772, 405] width 638 height 68
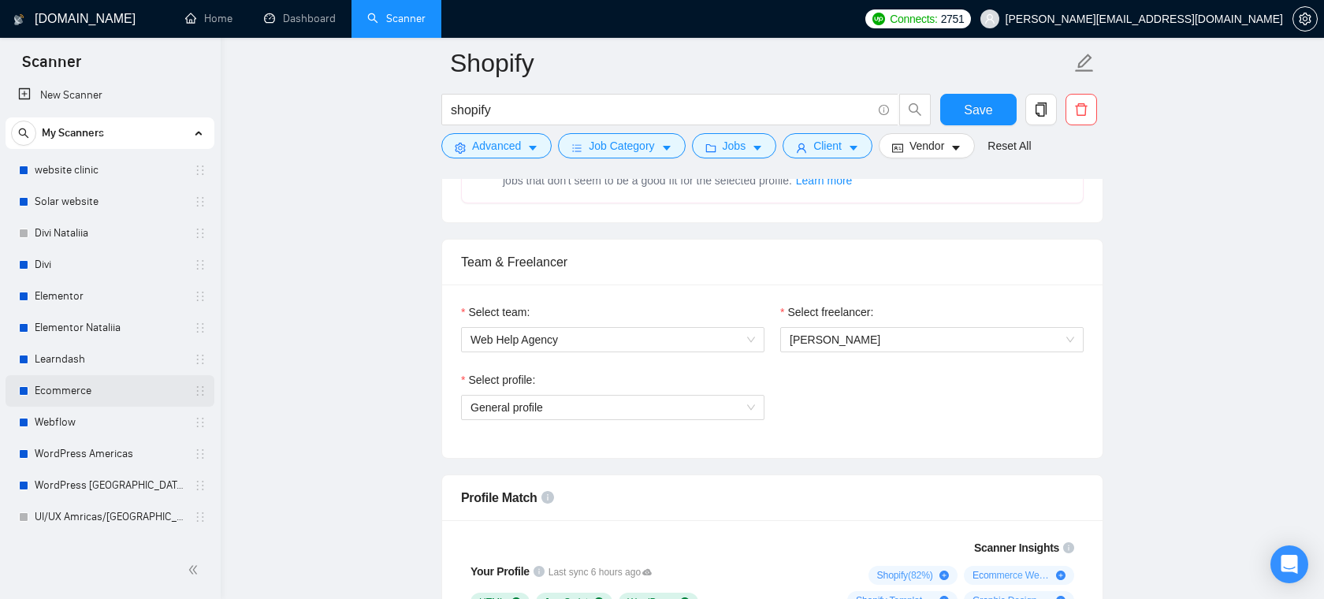
scroll to position [0, 0]
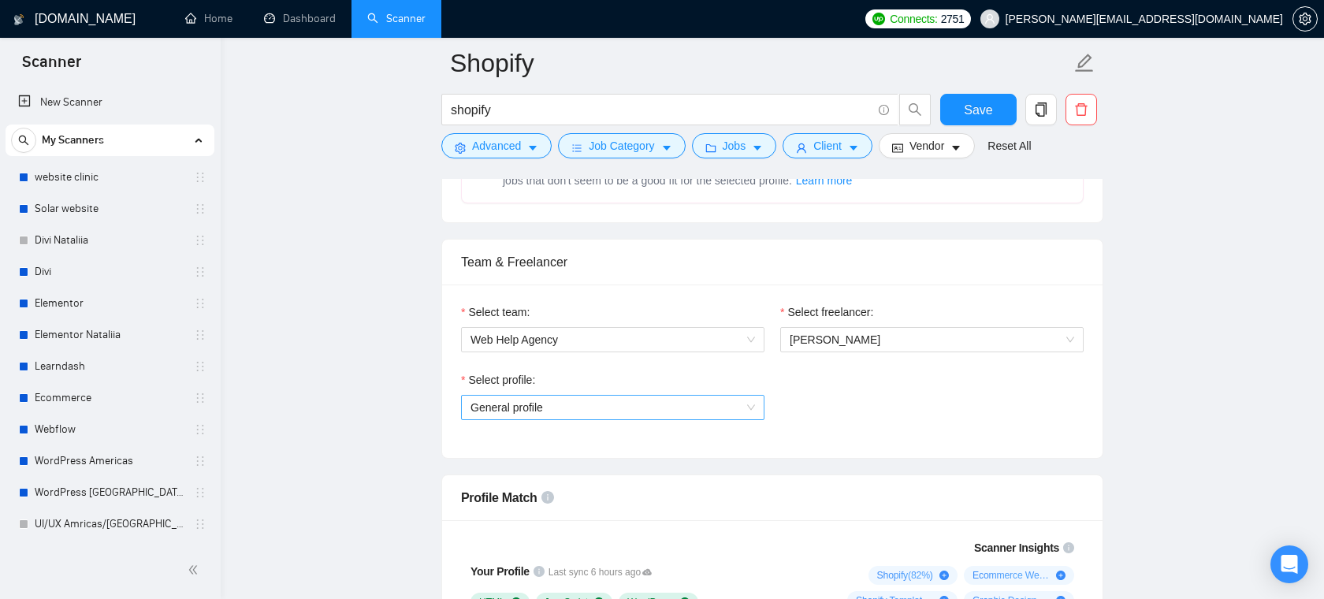
click at [619, 418] on span "General profile" at bounding box center [613, 408] width 285 height 24
click at [886, 416] on div "Select profile: General profile" at bounding box center [772, 405] width 638 height 68
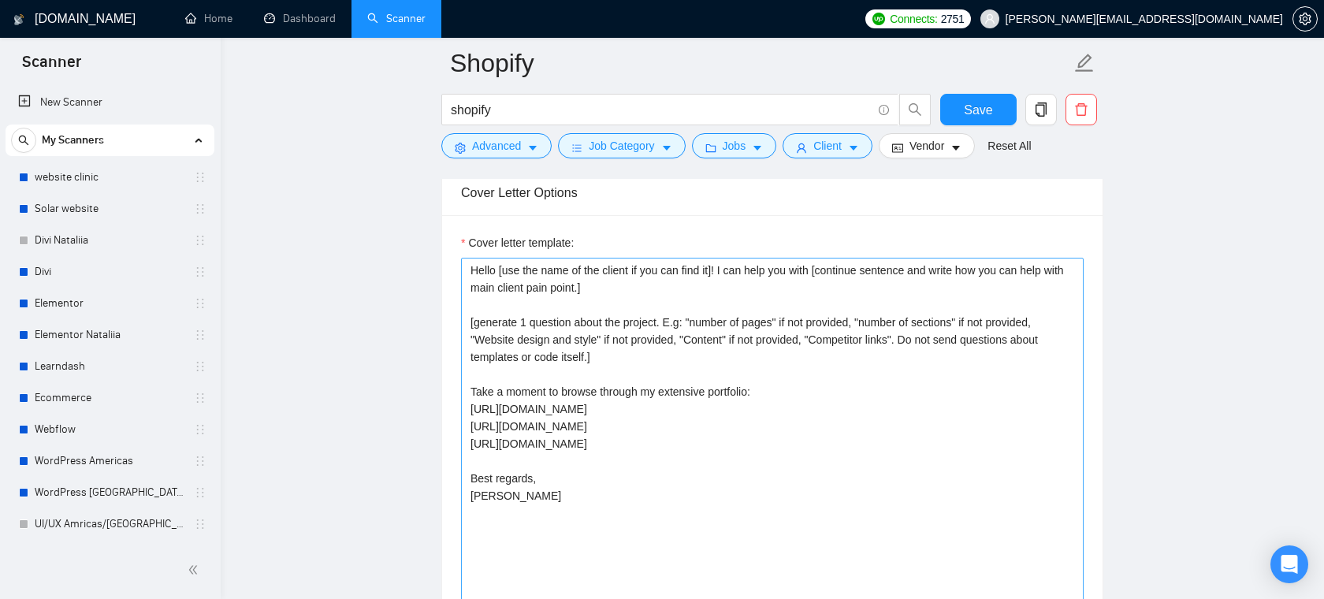
scroll to position [1940, 0]
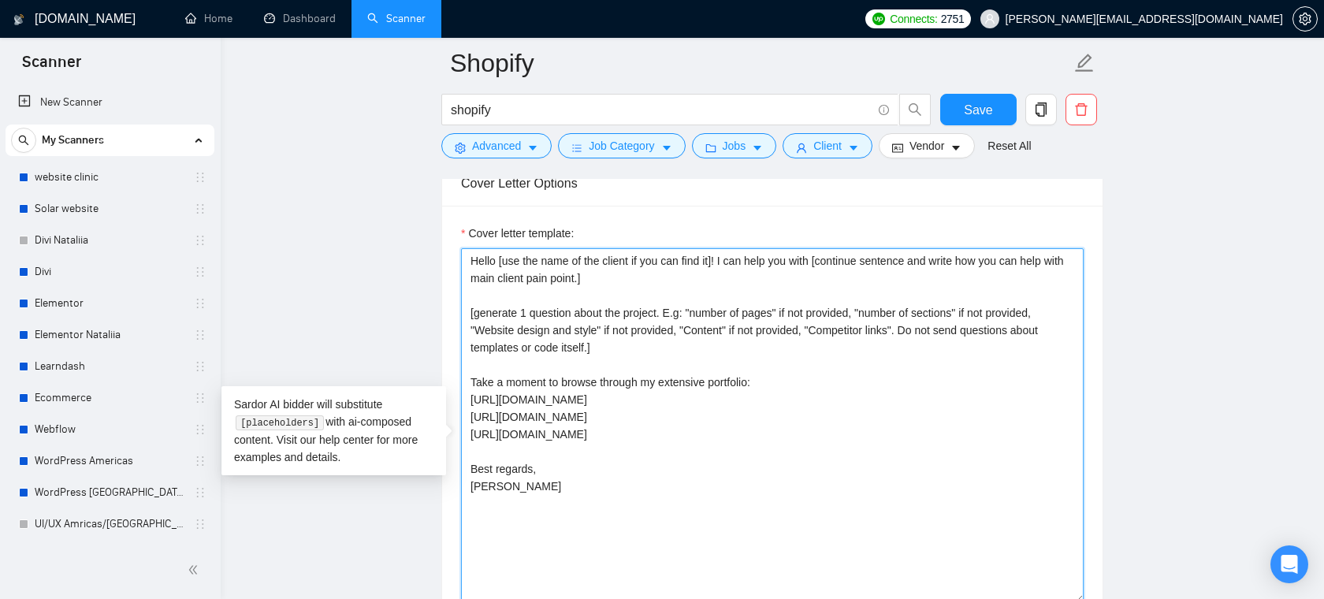
drag, startPoint x: 697, startPoint y: 453, endPoint x: 464, endPoint y: 401, distance: 238.2
click at [464, 402] on textarea "Hello [use the name of the client if you can find it]! I can help you with [con…" at bounding box center [772, 425] width 623 height 355
click at [624, 439] on textarea "Hello [use the name of the client if you can find it]! I can help you with [con…" at bounding box center [772, 425] width 623 height 355
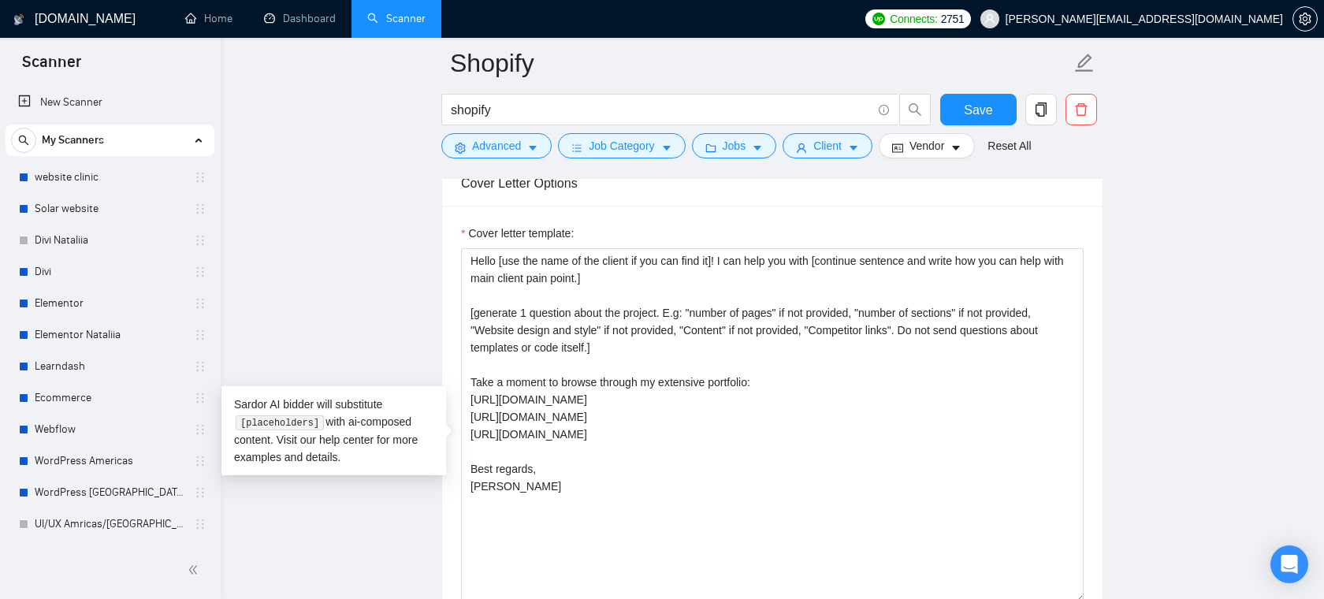
click at [685, 248] on div "Cover letter template:" at bounding box center [772, 237] width 623 height 24
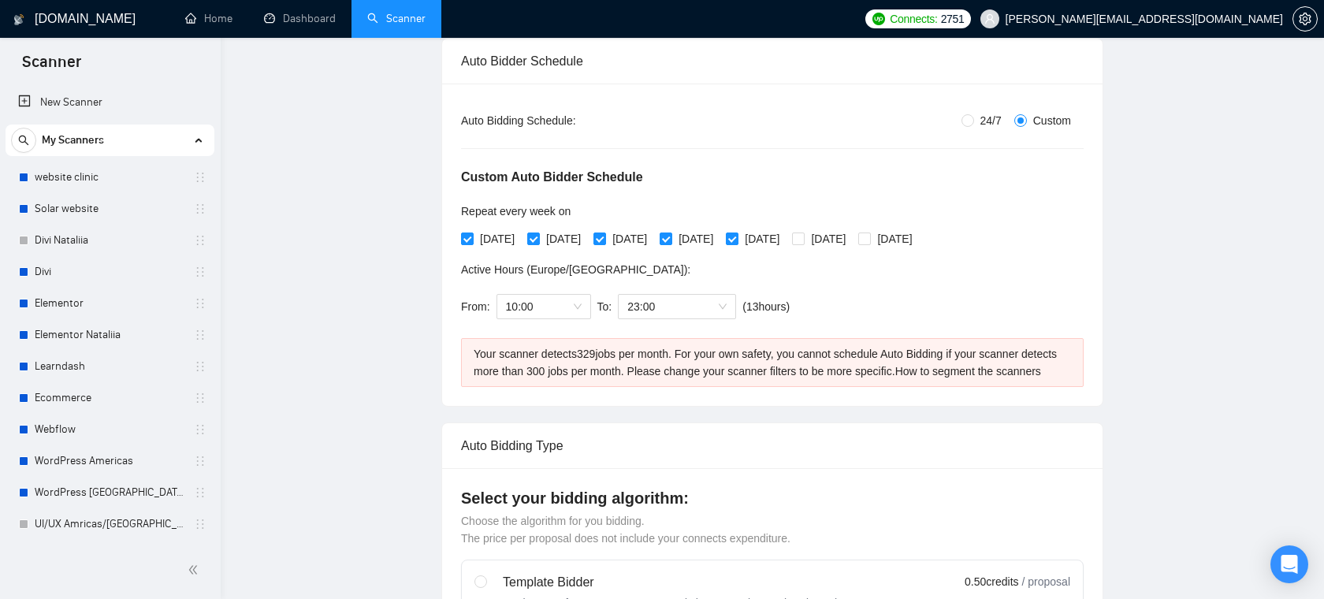
scroll to position [0, 0]
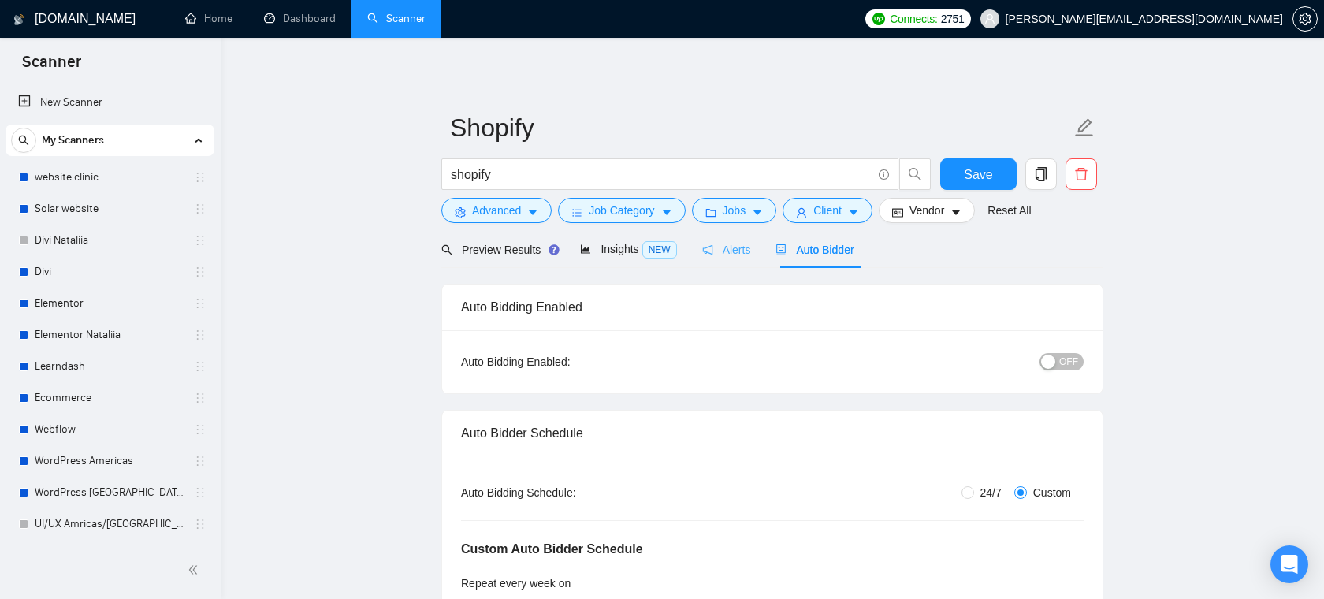
click at [731, 239] on div "Alerts" at bounding box center [726, 249] width 49 height 37
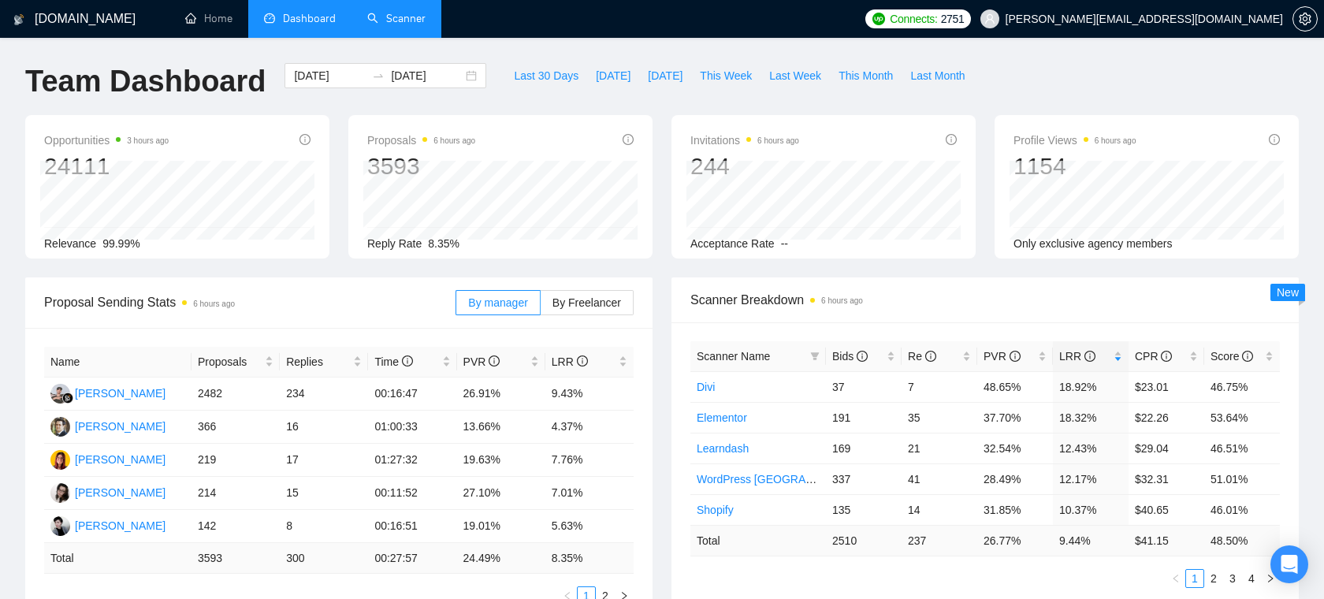
click at [403, 21] on link "Scanner" at bounding box center [396, 18] width 58 height 13
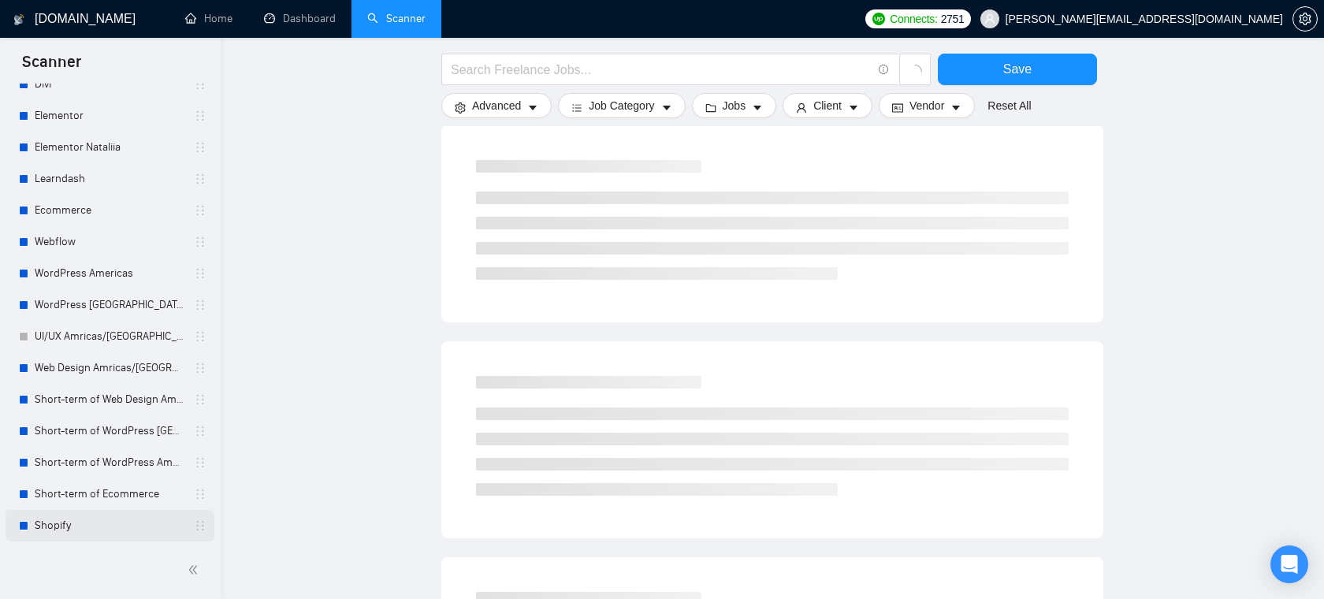
scroll to position [169, 0]
click at [66, 535] on link "Shopify" at bounding box center [110, 526] width 150 height 32
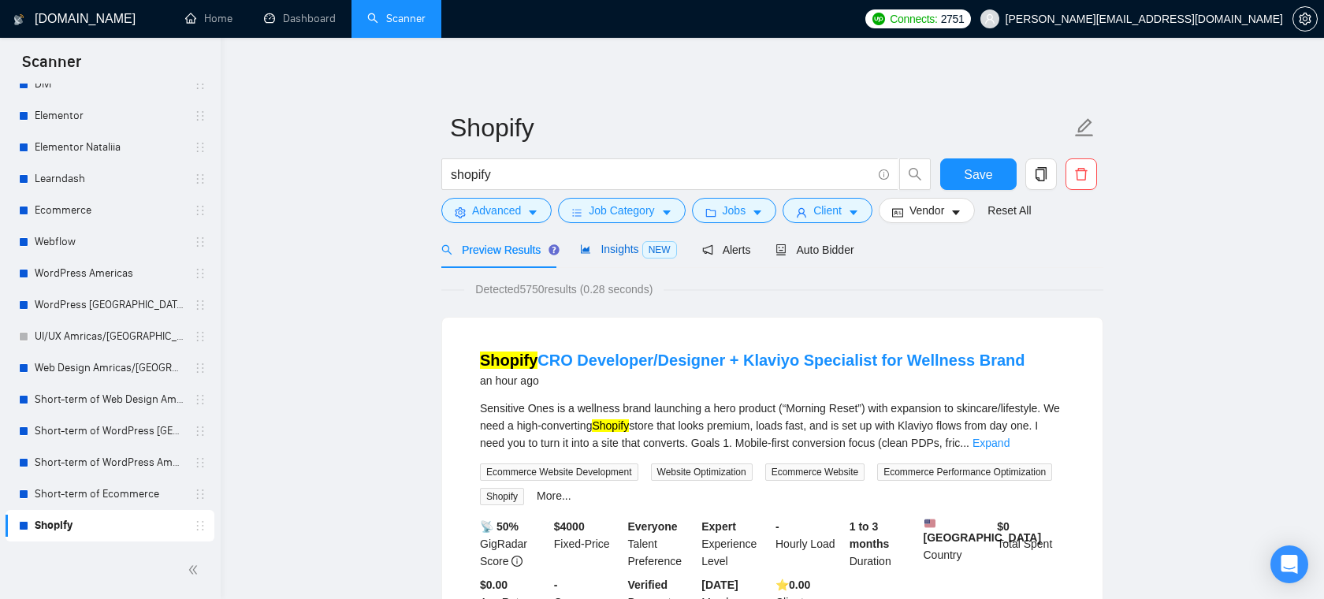
click at [614, 251] on span "Insights NEW" at bounding box center [628, 249] width 96 height 13
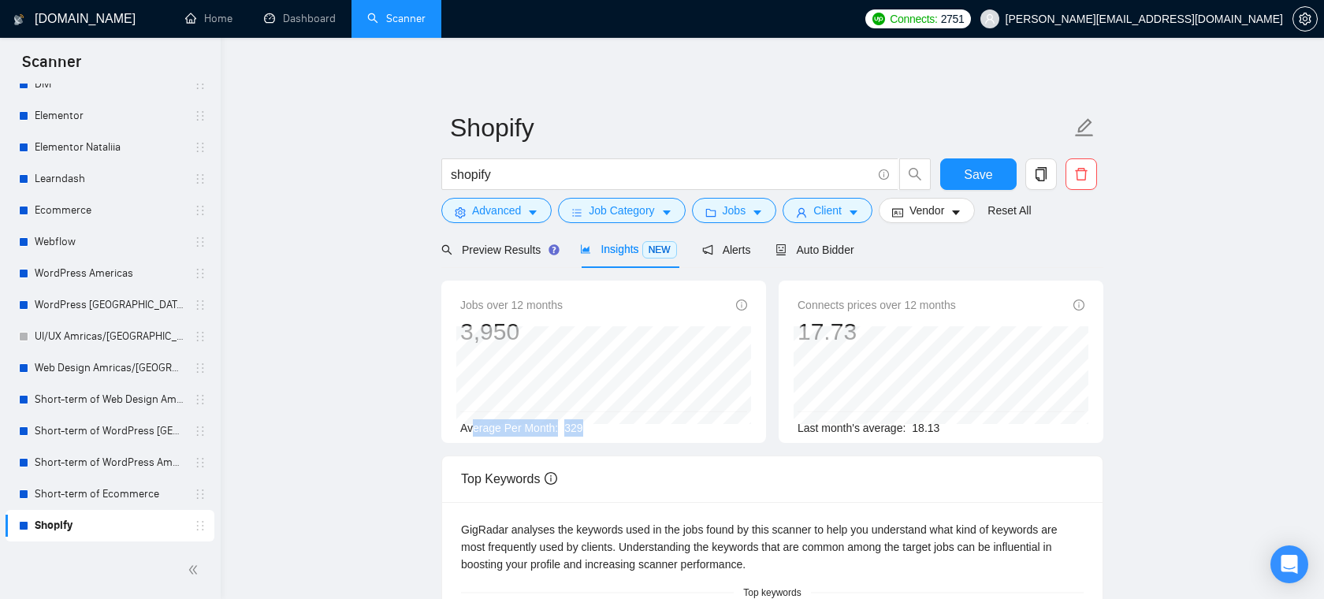
drag, startPoint x: 599, startPoint y: 426, endPoint x: 474, endPoint y: 429, distance: 124.5
click at [474, 429] on div "Average Per Month: 329" at bounding box center [603, 427] width 287 height 17
click at [623, 428] on div "Average Per Month: 329" at bounding box center [603, 427] width 287 height 17
click at [842, 211] on span "Client" at bounding box center [827, 210] width 28 height 17
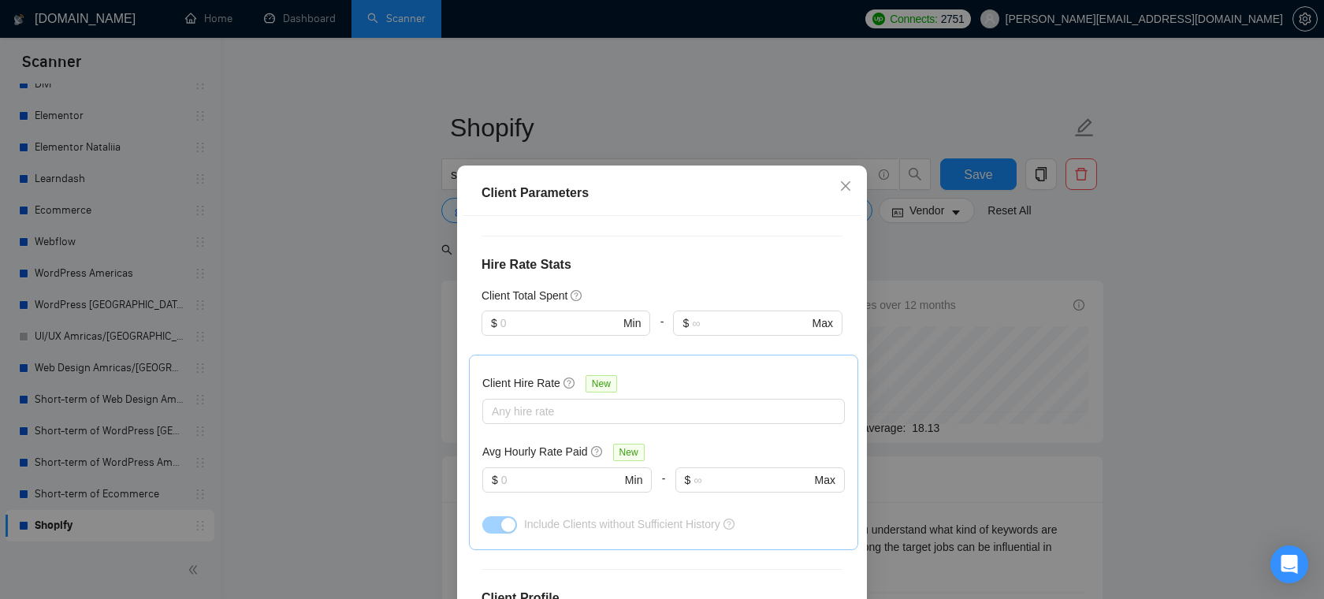
scroll to position [385, 0]
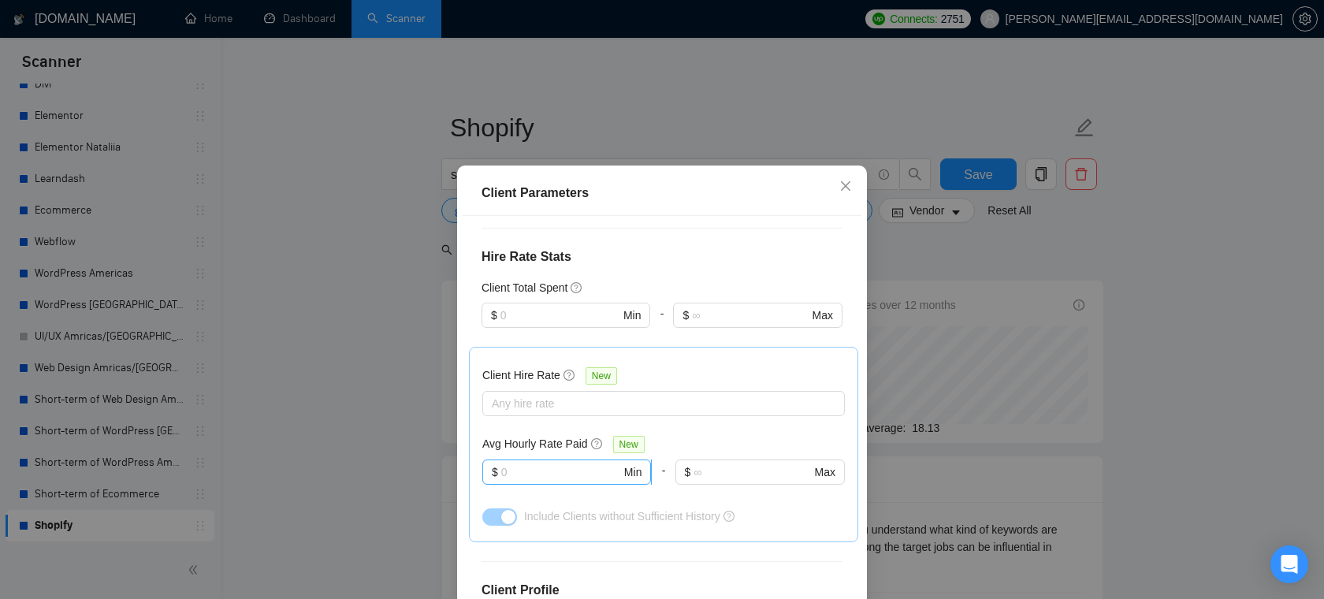
click at [555, 463] on input "text" at bounding box center [561, 471] width 120 height 17
click at [841, 188] on icon "close" at bounding box center [845, 186] width 13 height 13
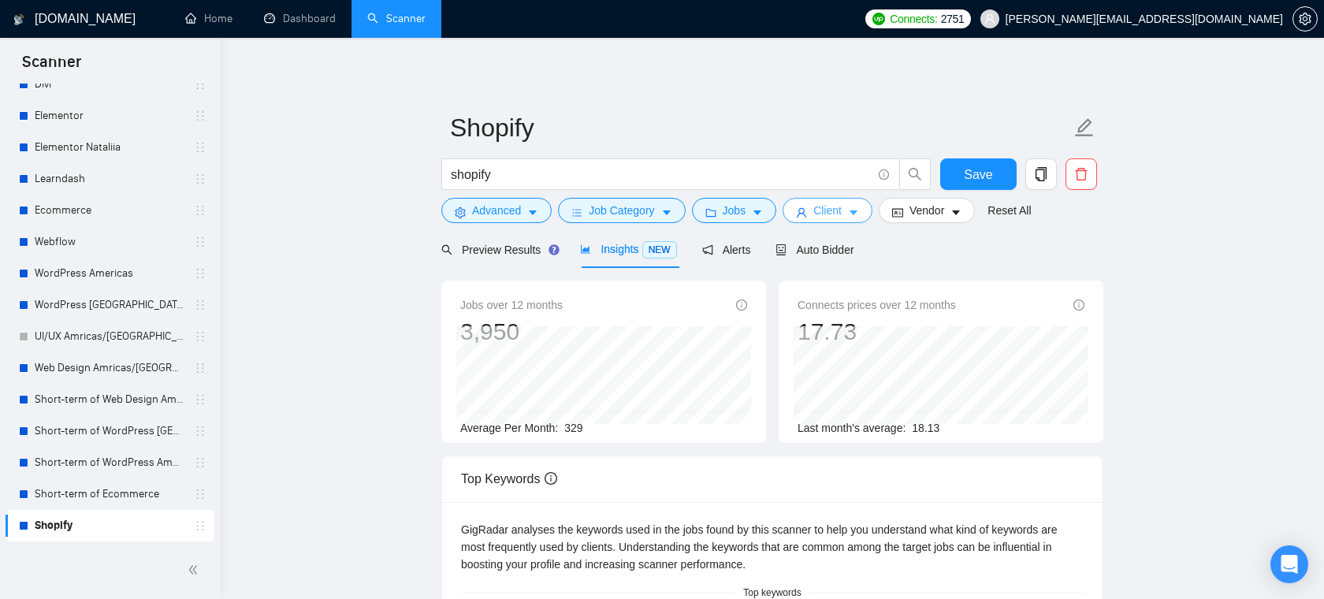
click at [842, 217] on span "Client" at bounding box center [827, 210] width 28 height 17
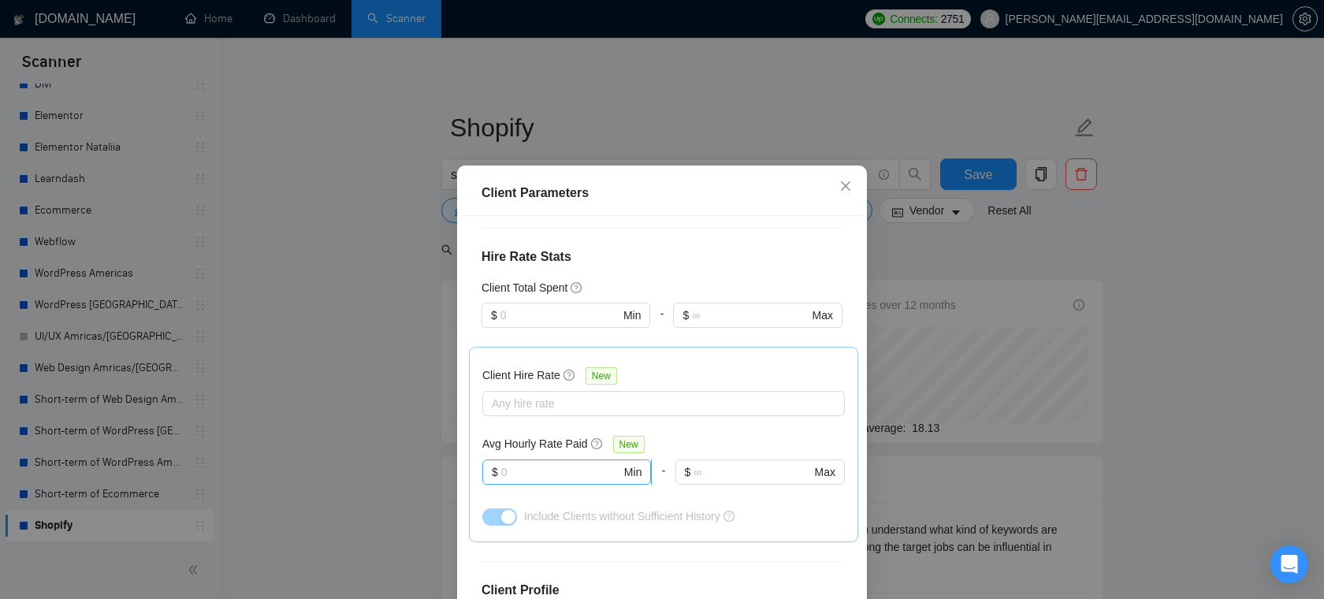
click at [585, 463] on input "text" at bounding box center [561, 471] width 120 height 17
click at [567, 463] on input "text" at bounding box center [561, 471] width 120 height 17
type input "1"
type input "3"
type input "5"
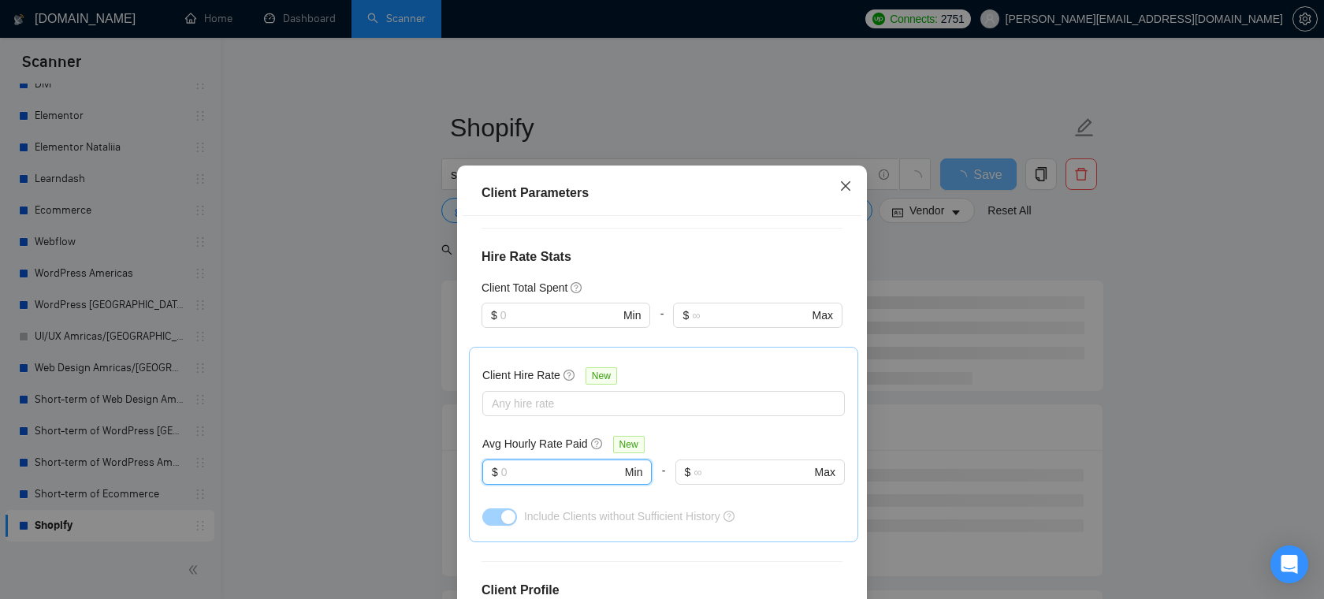
click at [853, 180] on span "Close" at bounding box center [845, 187] width 43 height 43
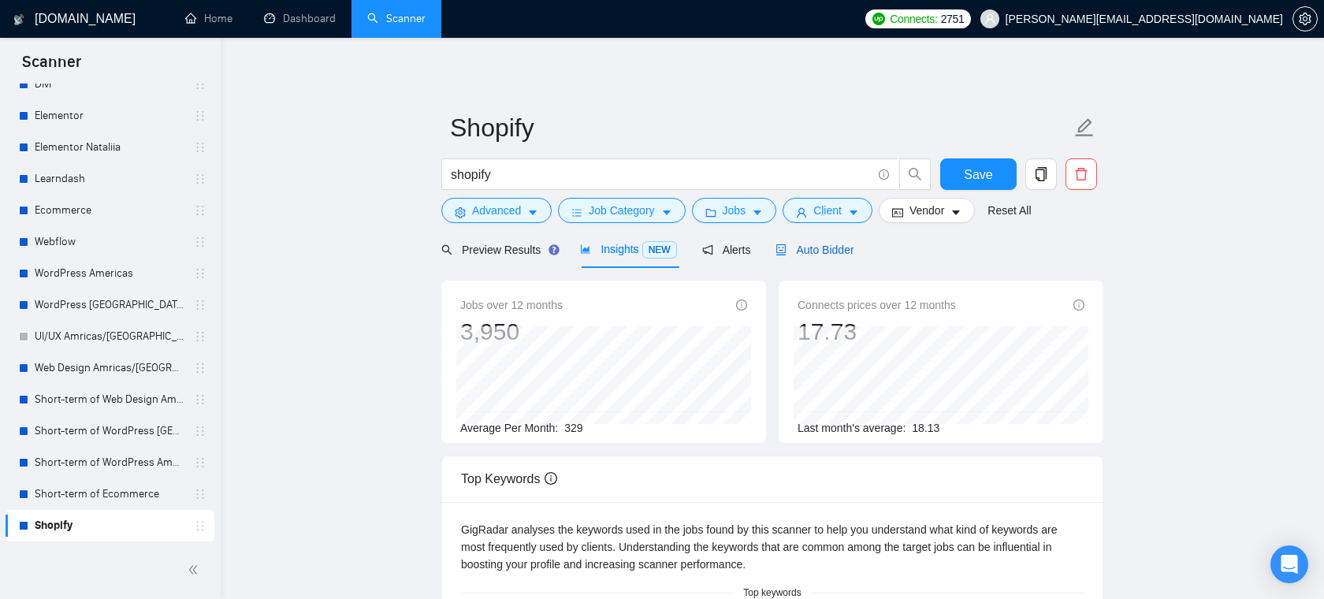
click at [804, 250] on span "Auto Bidder" at bounding box center [815, 250] width 78 height 13
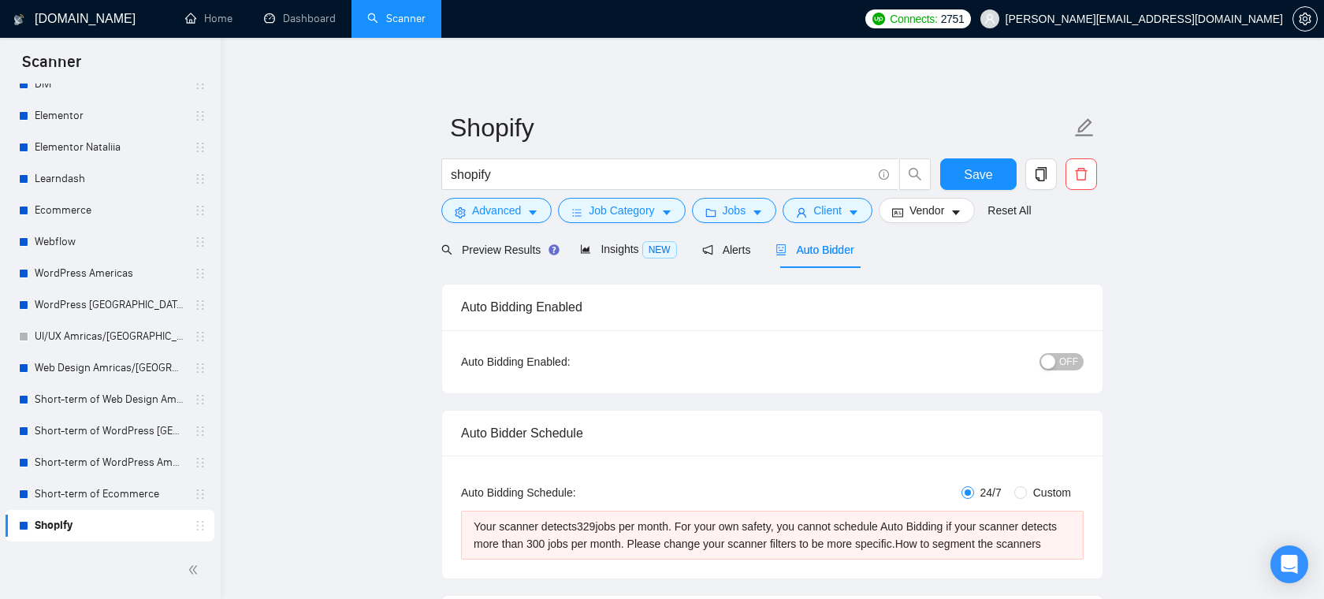
radio input "false"
radio input "true"
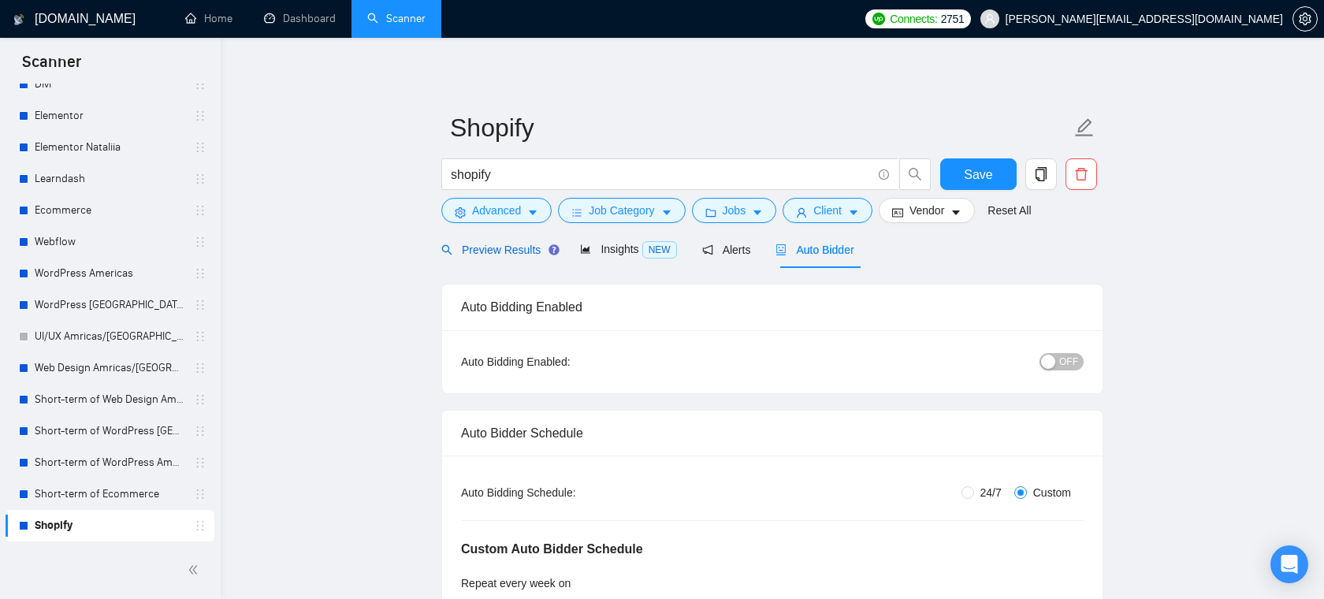
click at [492, 244] on span "Preview Results" at bounding box center [497, 250] width 113 height 13
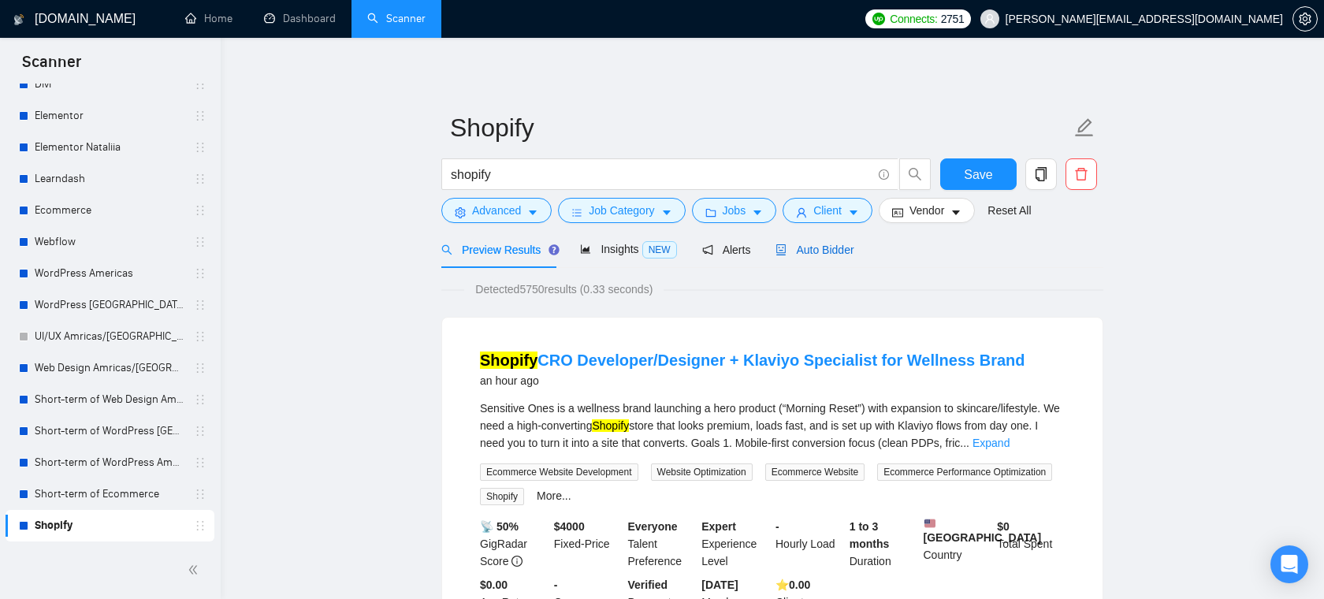
click at [825, 255] on span "Auto Bidder" at bounding box center [815, 250] width 78 height 13
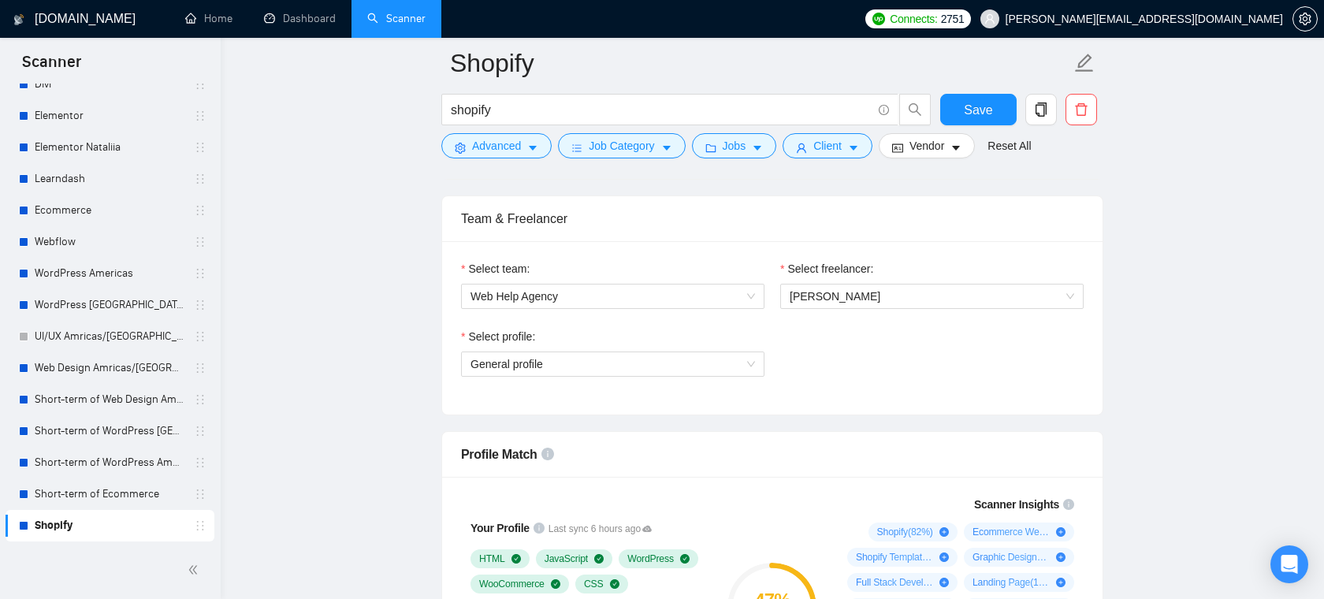
scroll to position [1022, 0]
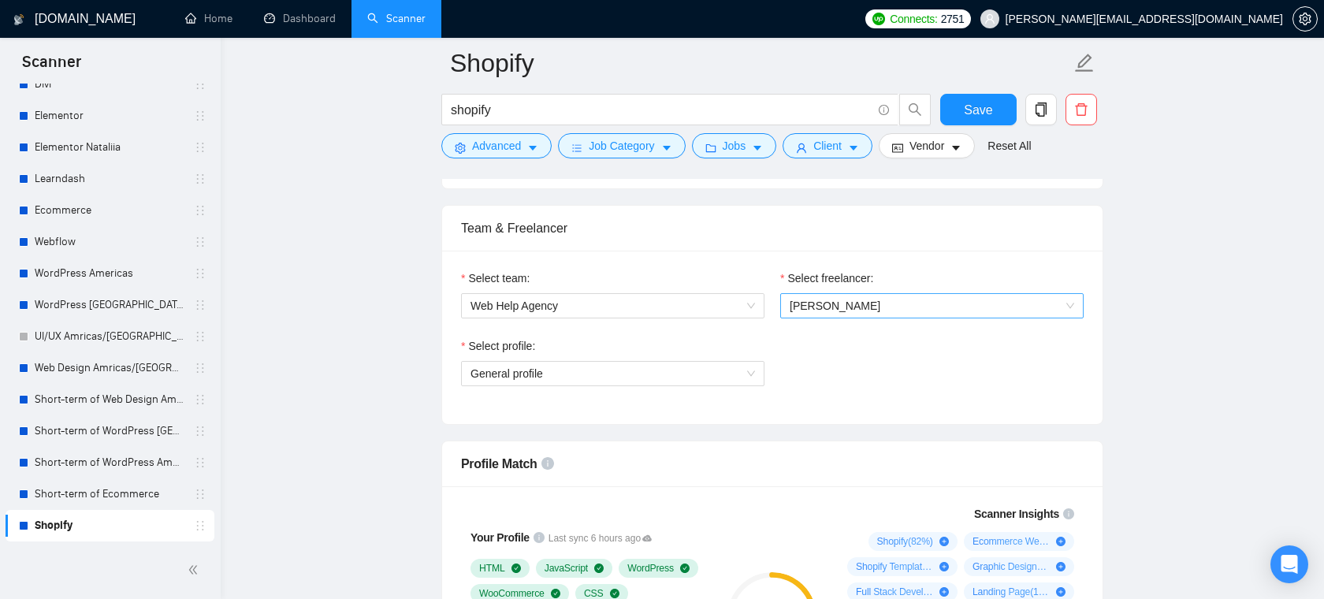
click at [876, 315] on span "[PERSON_NAME]" at bounding box center [932, 306] width 285 height 24
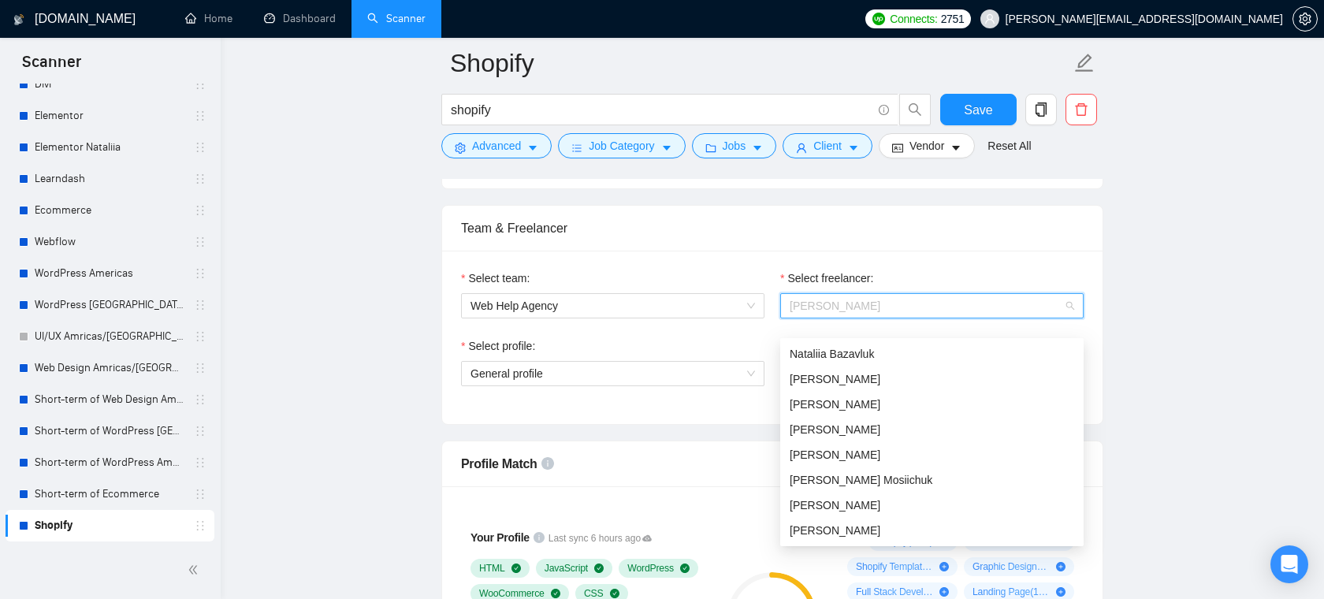
scroll to position [25, 0]
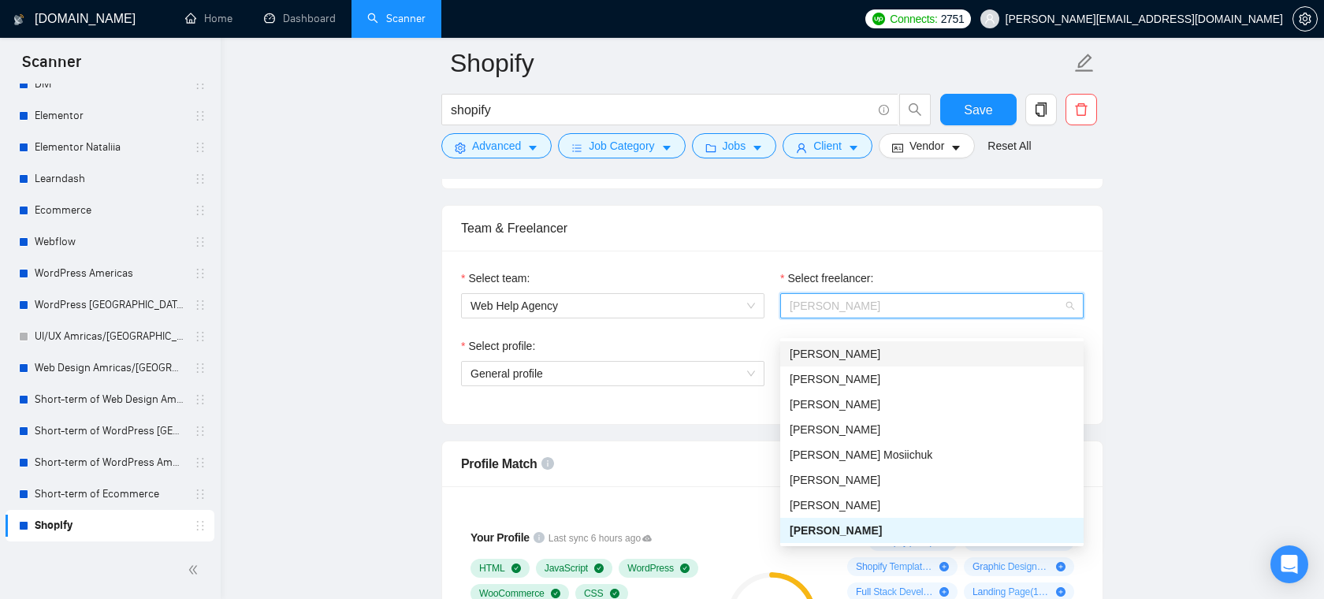
click at [783, 251] on div "Team & Freelancer" at bounding box center [772, 228] width 623 height 45
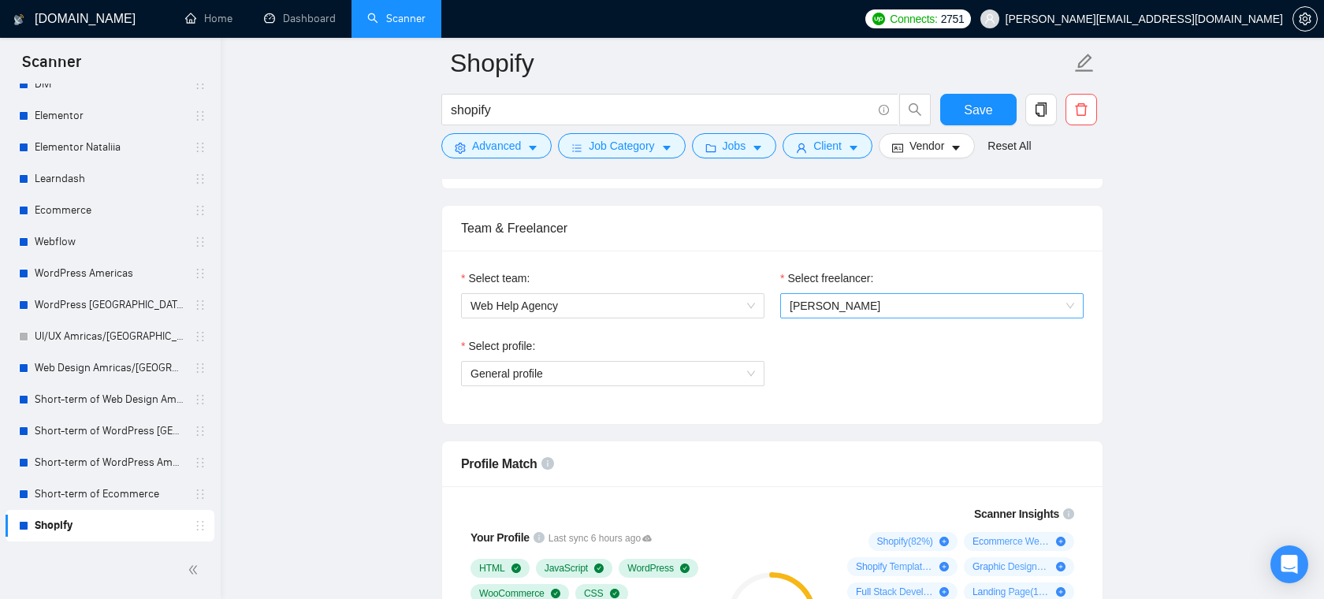
click at [894, 318] on span "[PERSON_NAME]" at bounding box center [932, 306] width 285 height 24
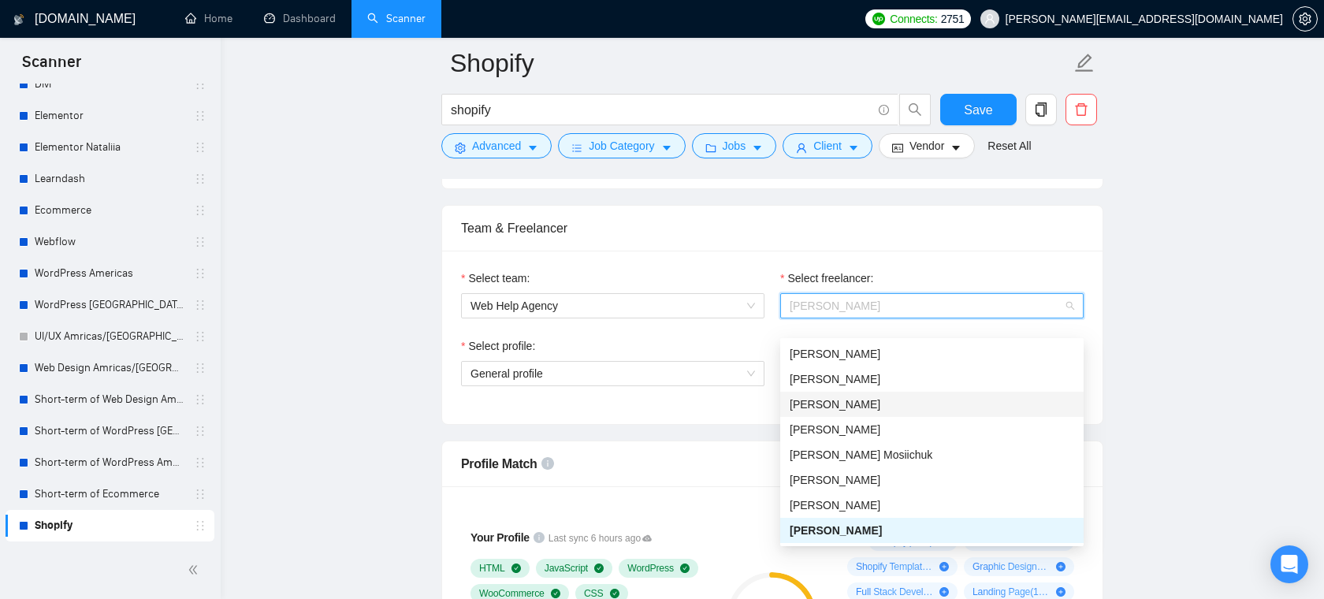
click at [825, 229] on div "Team & Freelancer" at bounding box center [772, 228] width 623 height 45
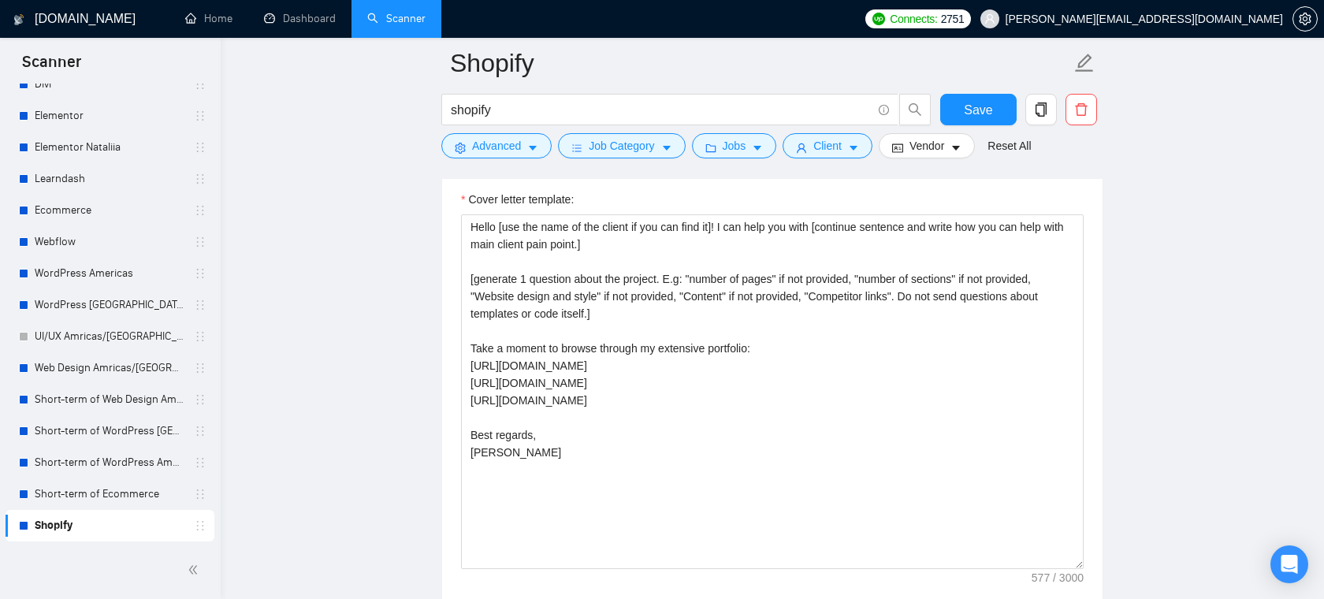
scroll to position [1993, 0]
